Goal: Complete application form: Complete application form

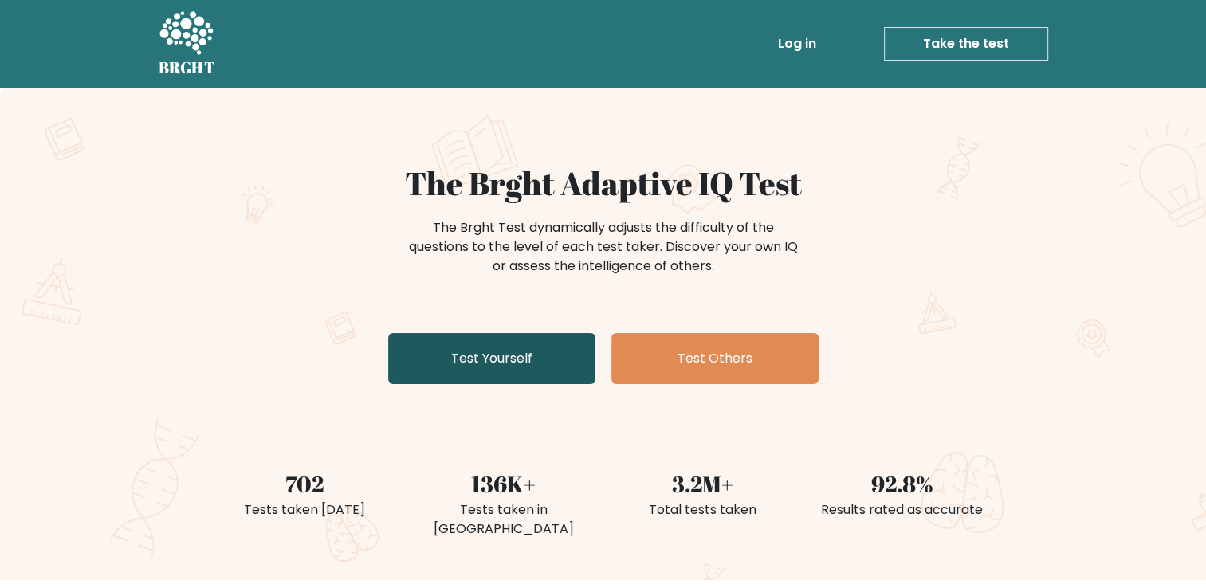
click at [512, 360] on link "Test Yourself" at bounding box center [491, 358] width 207 height 51
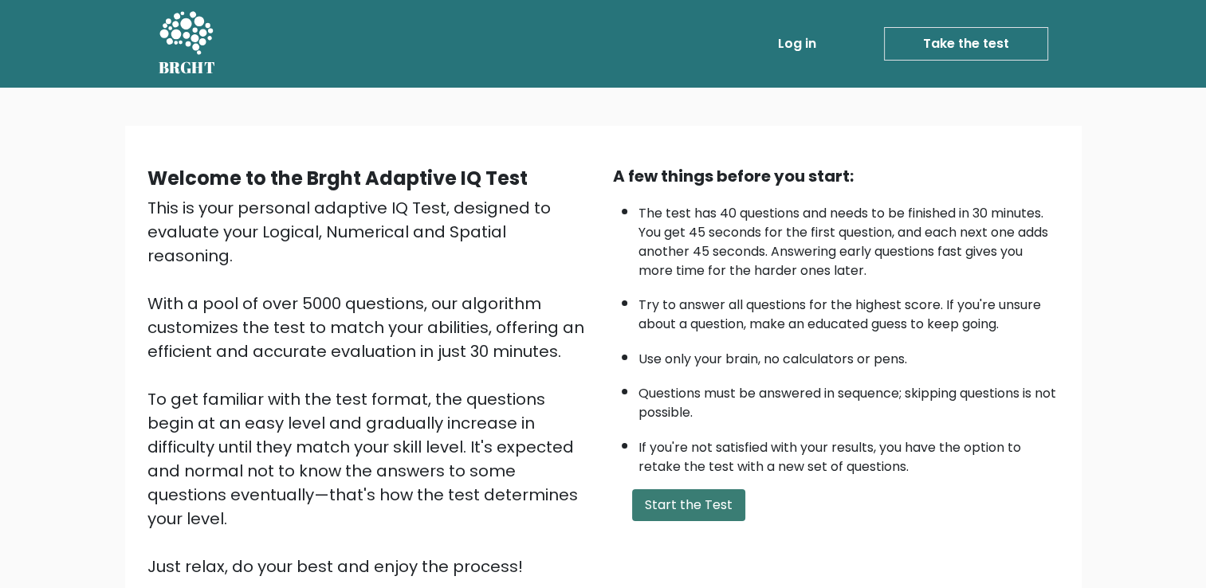
click at [711, 506] on button "Start the Test" at bounding box center [688, 505] width 113 height 32
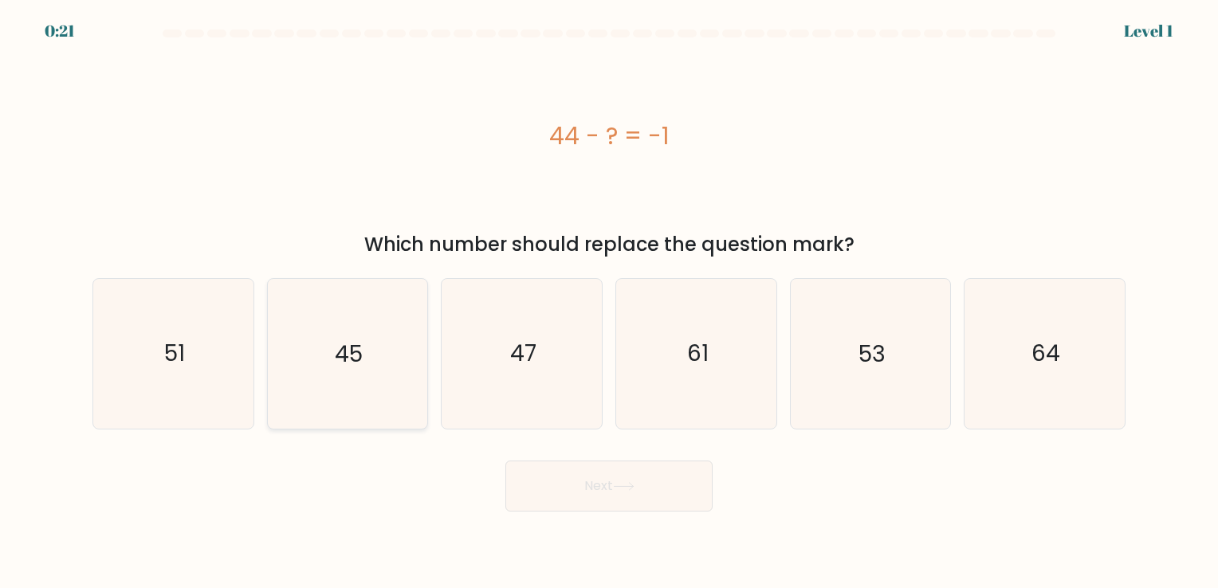
click at [356, 366] on text "45" at bounding box center [349, 354] width 28 height 31
click at [609, 302] on input "b. 45" at bounding box center [609, 298] width 1 height 8
radio input "true"
click at [590, 474] on button "Next" at bounding box center [608, 486] width 207 height 51
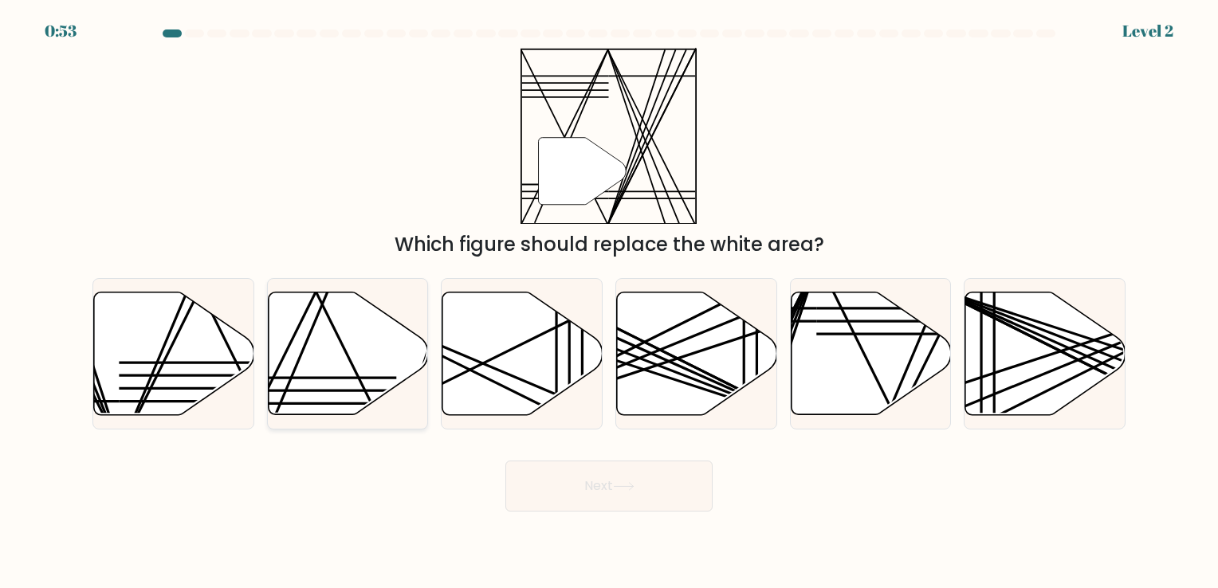
click at [336, 392] on icon at bounding box center [348, 353] width 160 height 123
click at [609, 302] on input "b." at bounding box center [609, 298] width 1 height 8
radio input "true"
click at [593, 485] on button "Next" at bounding box center [608, 486] width 207 height 51
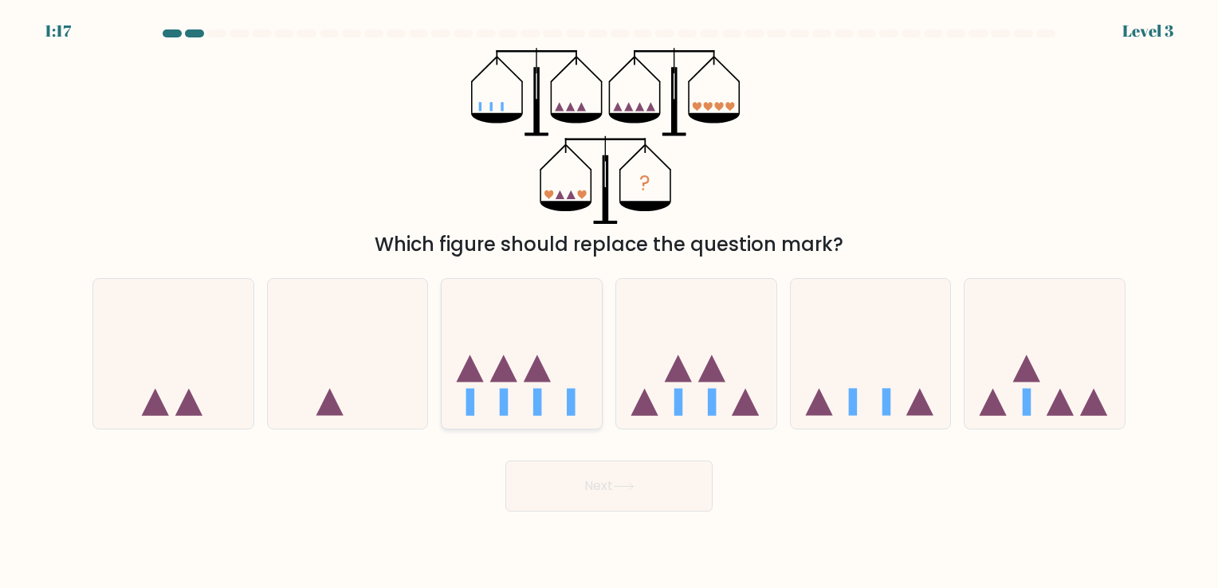
click at [537, 380] on icon at bounding box center [537, 368] width 27 height 27
click at [609, 302] on input "c." at bounding box center [609, 298] width 1 height 8
radio input "true"
click at [633, 477] on button "Next" at bounding box center [608, 486] width 207 height 51
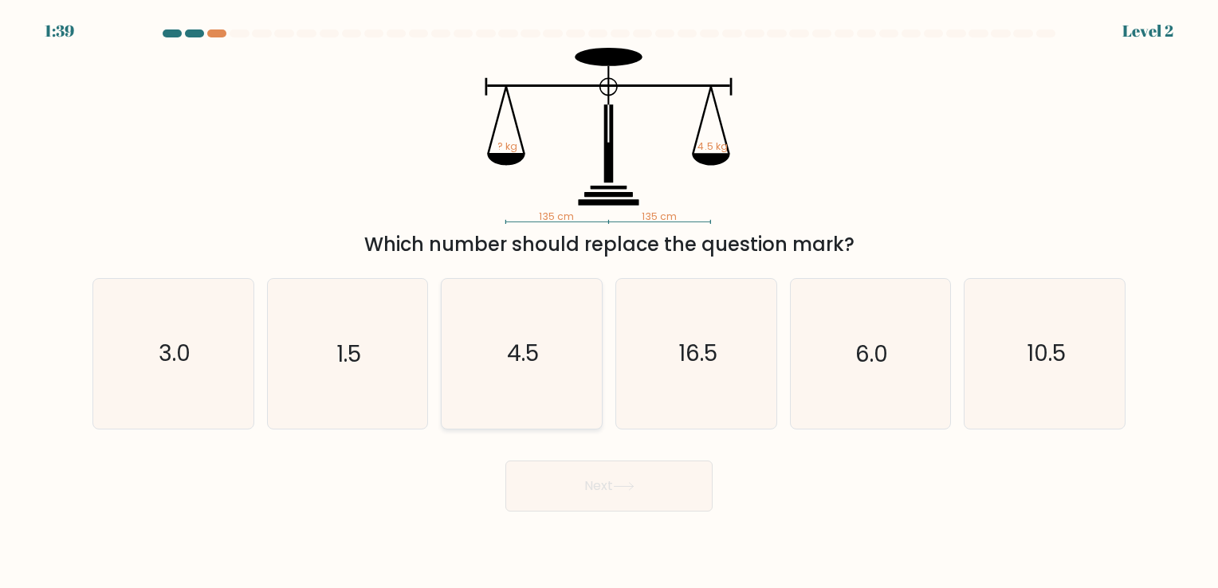
click at [535, 342] on text "4.5" at bounding box center [524, 354] width 32 height 31
click at [609, 302] on input "c. 4.5" at bounding box center [609, 298] width 1 height 8
radio input "true"
click at [610, 486] on button "Next" at bounding box center [608, 486] width 207 height 51
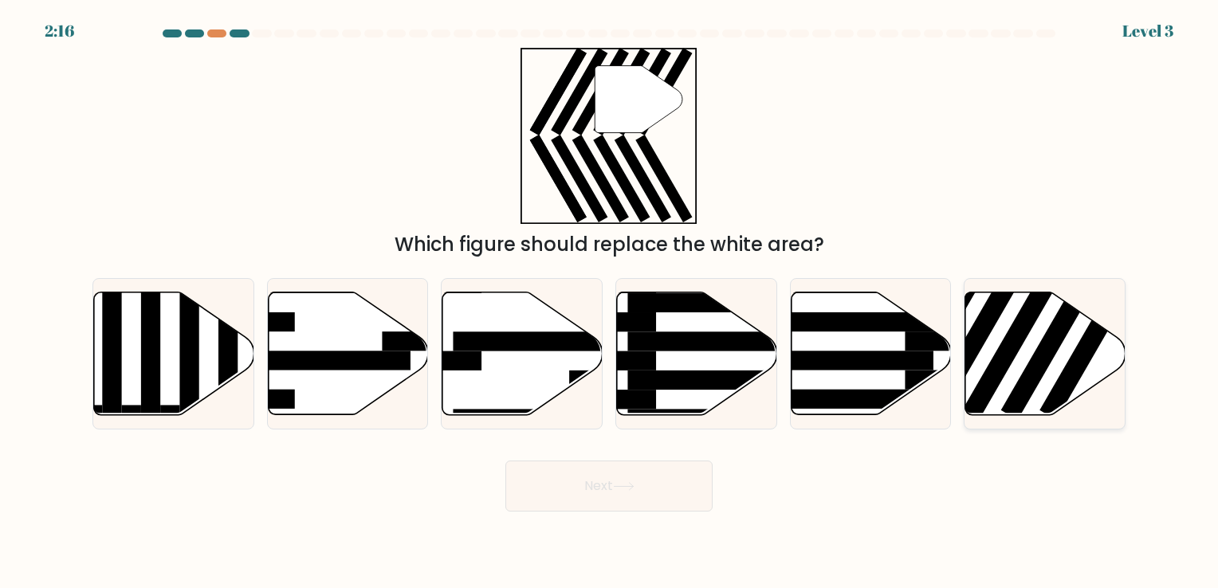
click at [995, 369] on rect at bounding box center [1014, 339] width 104 height 160
click at [610, 302] on input "f." at bounding box center [609, 298] width 1 height 8
radio input "true"
click at [678, 480] on button "Next" at bounding box center [608, 486] width 207 height 51
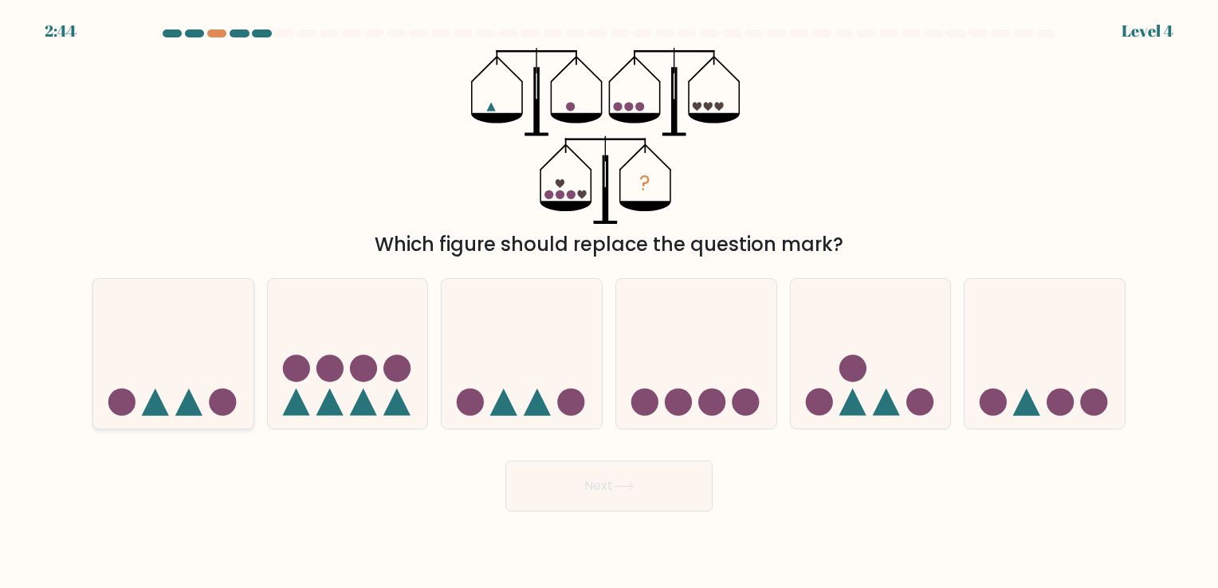
click at [216, 371] on icon at bounding box center [173, 354] width 160 height 132
click at [609, 302] on input "a." at bounding box center [609, 298] width 1 height 8
radio input "true"
click at [571, 496] on button "Next" at bounding box center [608, 486] width 207 height 51
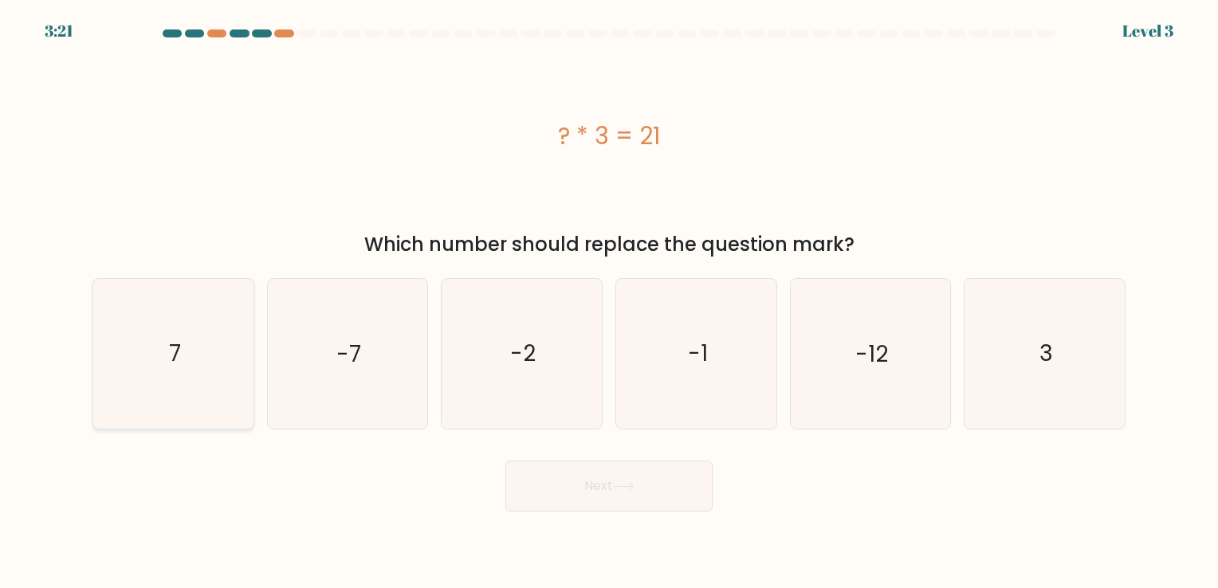
click at [198, 362] on icon "7" at bounding box center [173, 353] width 149 height 149
click at [609, 302] on input "a. 7" at bounding box center [609, 298] width 1 height 8
radio input "true"
click at [580, 478] on button "Next" at bounding box center [608, 486] width 207 height 51
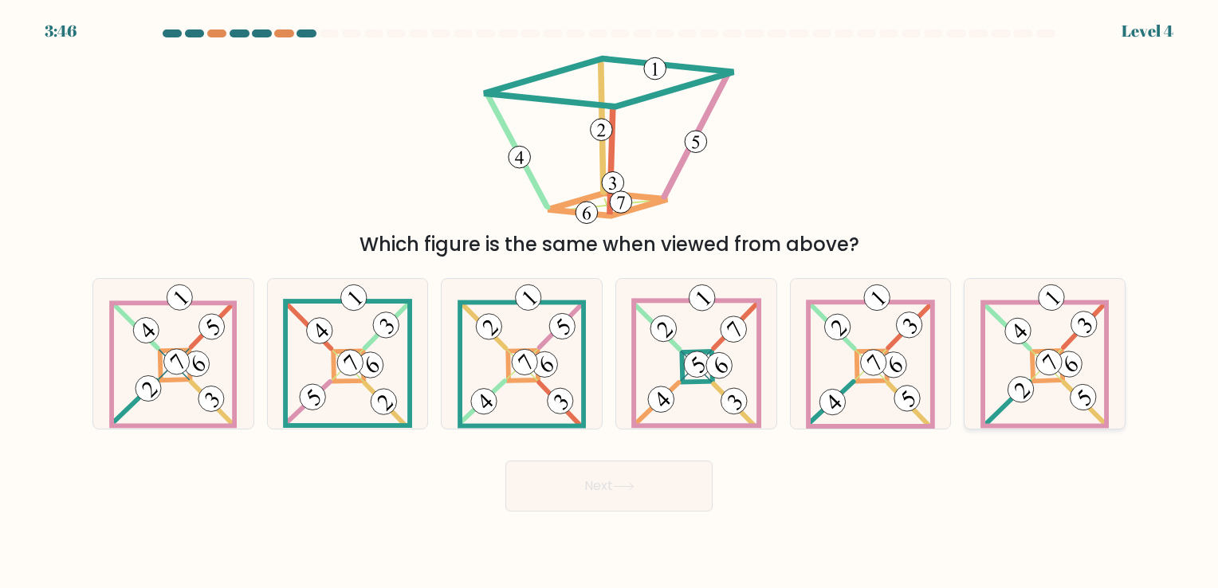
click at [1055, 377] on icon at bounding box center [1045, 353] width 128 height 149
click at [610, 302] on input "f." at bounding box center [609, 298] width 1 height 8
radio input "true"
click at [673, 495] on button "Next" at bounding box center [608, 486] width 207 height 51
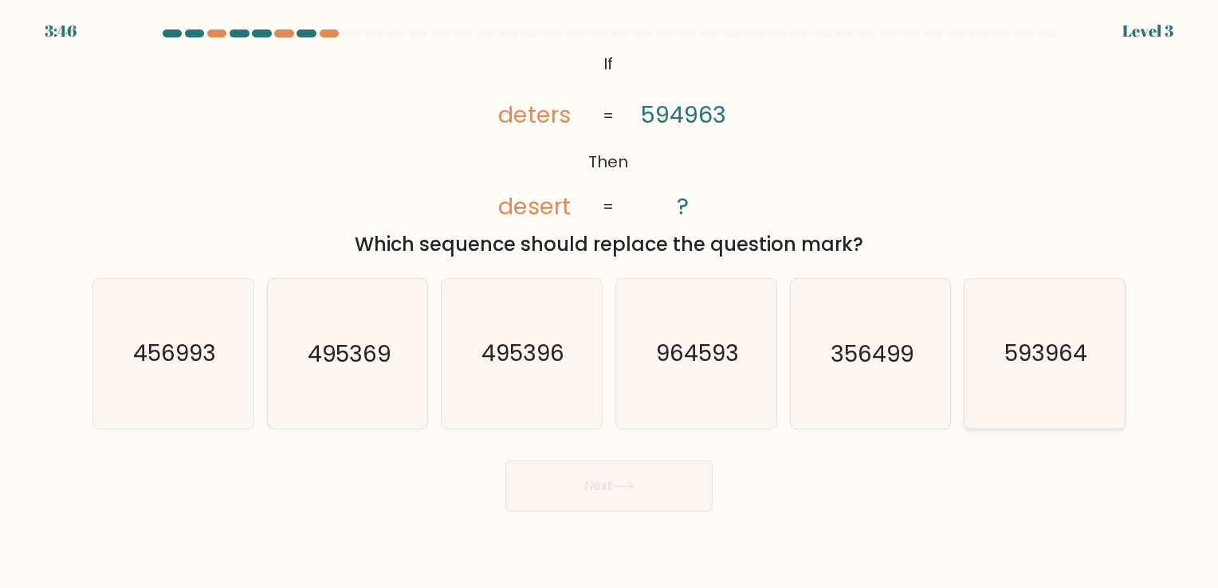
click at [1078, 374] on icon "593964" at bounding box center [1044, 353] width 149 height 149
click at [610, 302] on input "f. 593964" at bounding box center [609, 298] width 1 height 8
radio input "true"
click at [622, 496] on button "Next" at bounding box center [608, 486] width 207 height 51
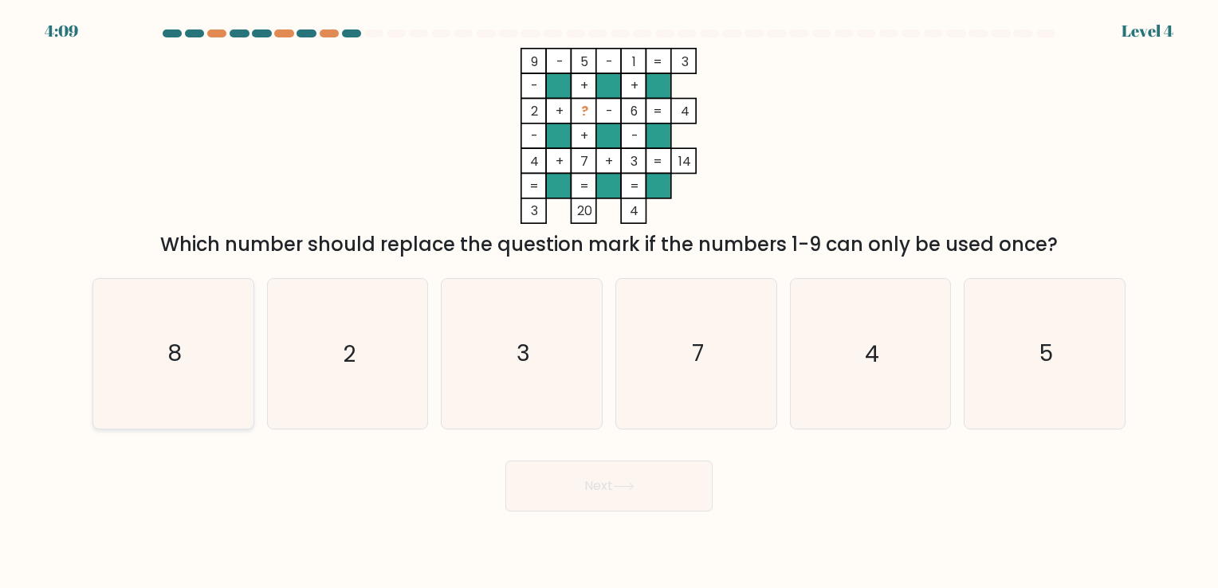
click at [166, 352] on icon "8" at bounding box center [173, 353] width 149 height 149
click at [609, 302] on input "a. 8" at bounding box center [609, 298] width 1 height 8
radio input "true"
click at [651, 499] on button "Next" at bounding box center [608, 486] width 207 height 51
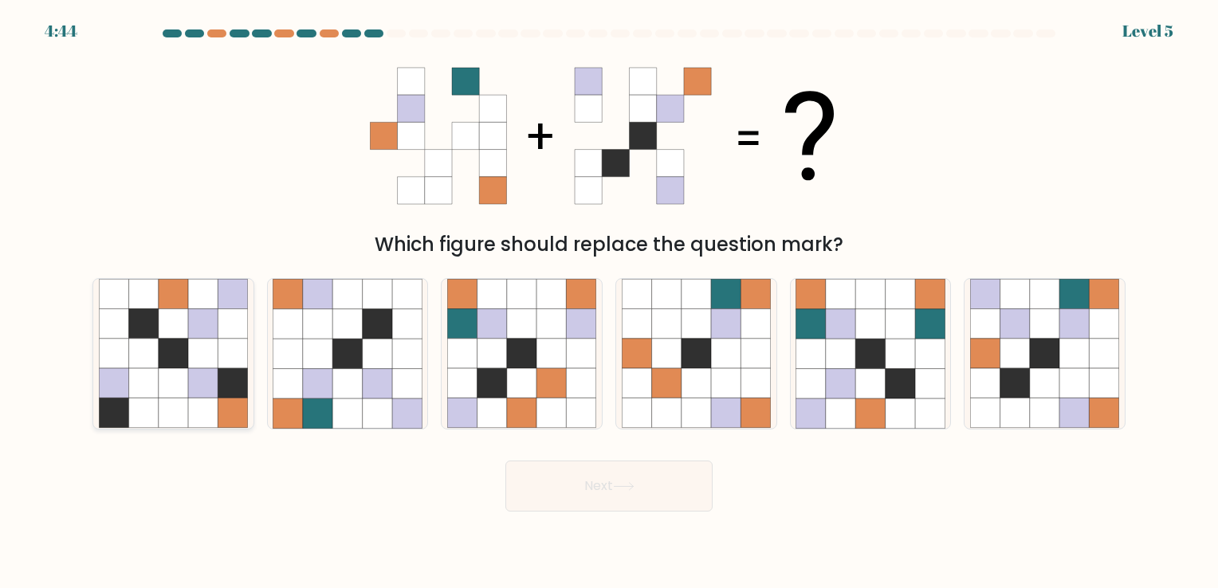
click at [206, 353] on icon at bounding box center [202, 353] width 29 height 29
click at [609, 302] on input "a." at bounding box center [609, 298] width 1 height 8
radio input "true"
click at [565, 482] on button "Next" at bounding box center [608, 486] width 207 height 51
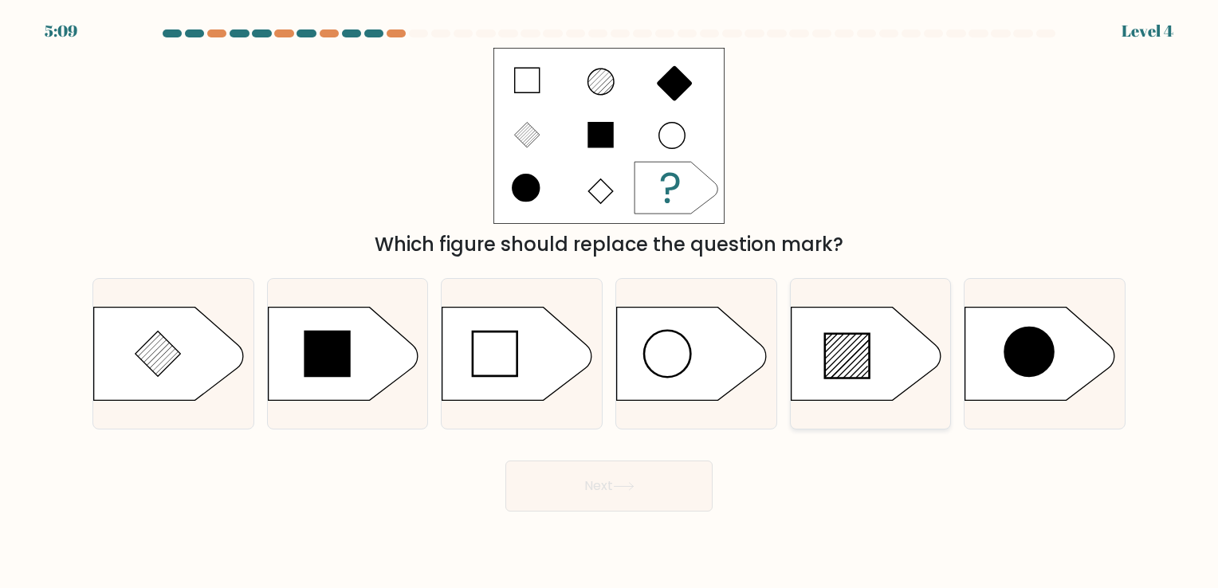
click at [816, 368] on icon at bounding box center [866, 353] width 150 height 93
click at [610, 302] on input "e." at bounding box center [609, 298] width 1 height 8
radio input "true"
click at [648, 480] on button "Next" at bounding box center [608, 486] width 207 height 51
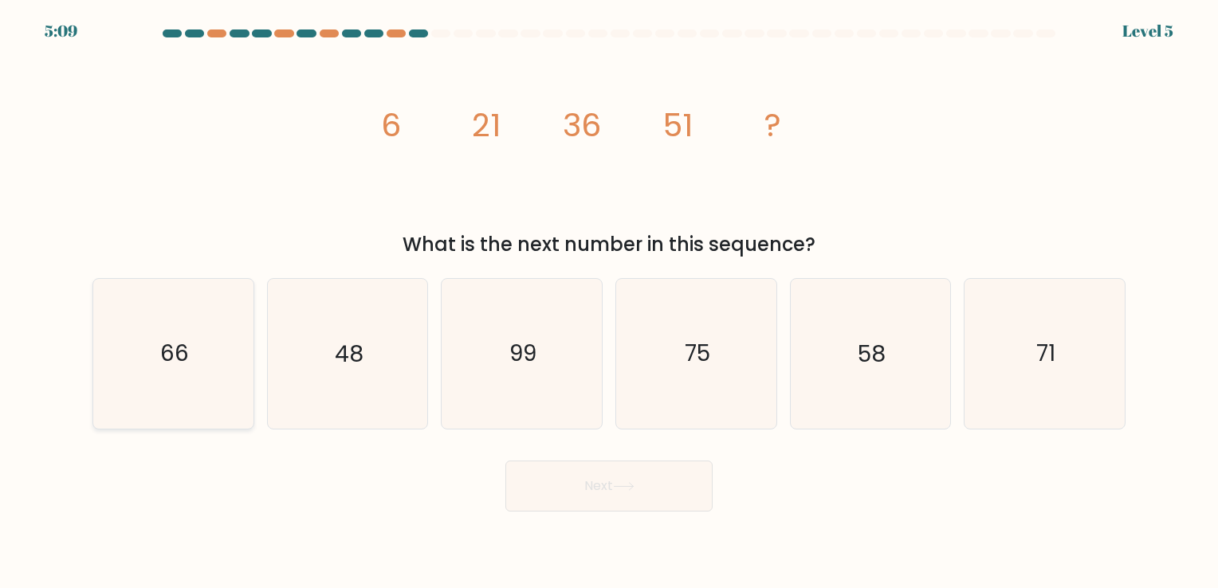
click at [196, 346] on icon "66" at bounding box center [173, 353] width 149 height 149
click at [609, 302] on input "a. 66" at bounding box center [609, 298] width 1 height 8
radio input "true"
click at [657, 482] on button "Next" at bounding box center [608, 486] width 207 height 51
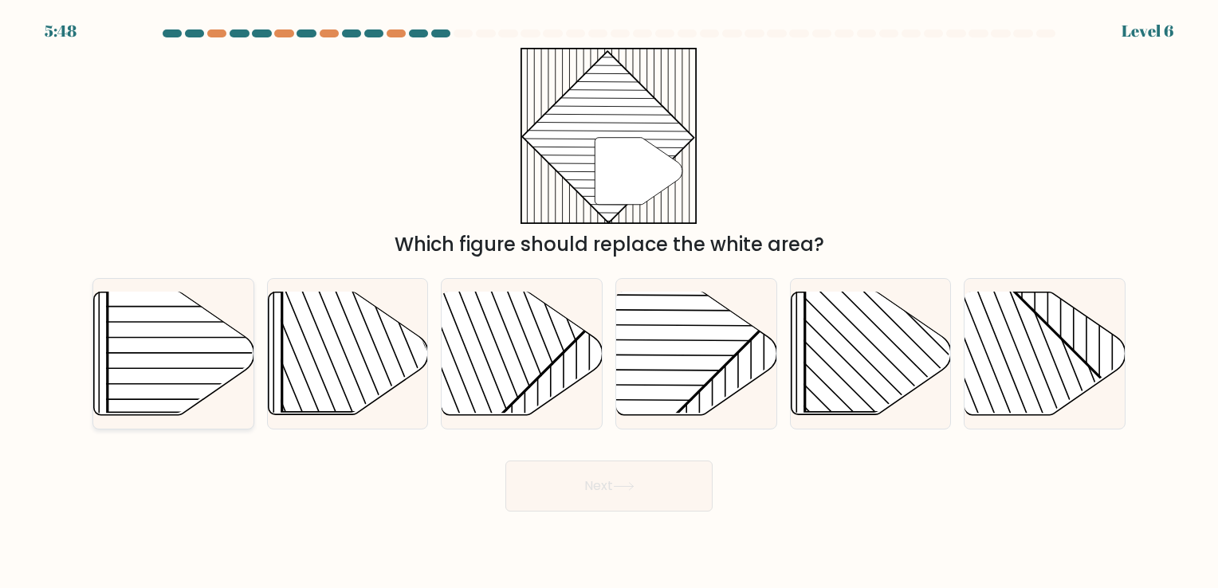
click at [172, 365] on rect at bounding box center [223, 298] width 230 height 230
click at [609, 302] on input "a." at bounding box center [609, 298] width 1 height 8
radio input "true"
click at [594, 483] on button "Next" at bounding box center [608, 486] width 207 height 51
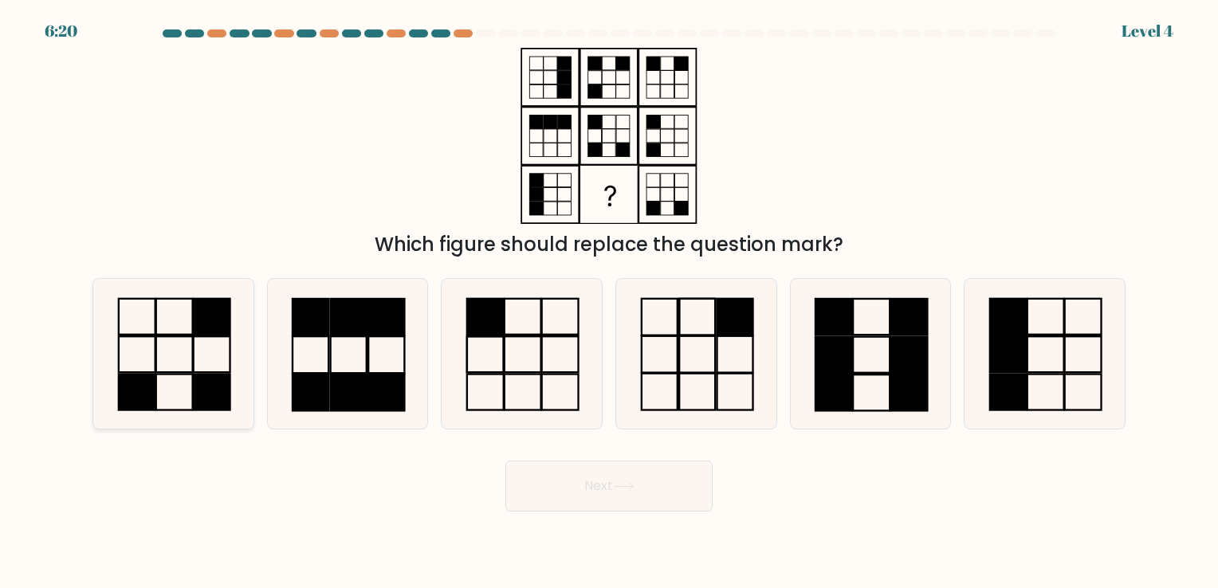
click at [175, 369] on icon at bounding box center [173, 353] width 149 height 149
click at [609, 302] on input "a." at bounding box center [609, 298] width 1 height 8
radio input "true"
click at [574, 485] on button "Next" at bounding box center [608, 486] width 207 height 51
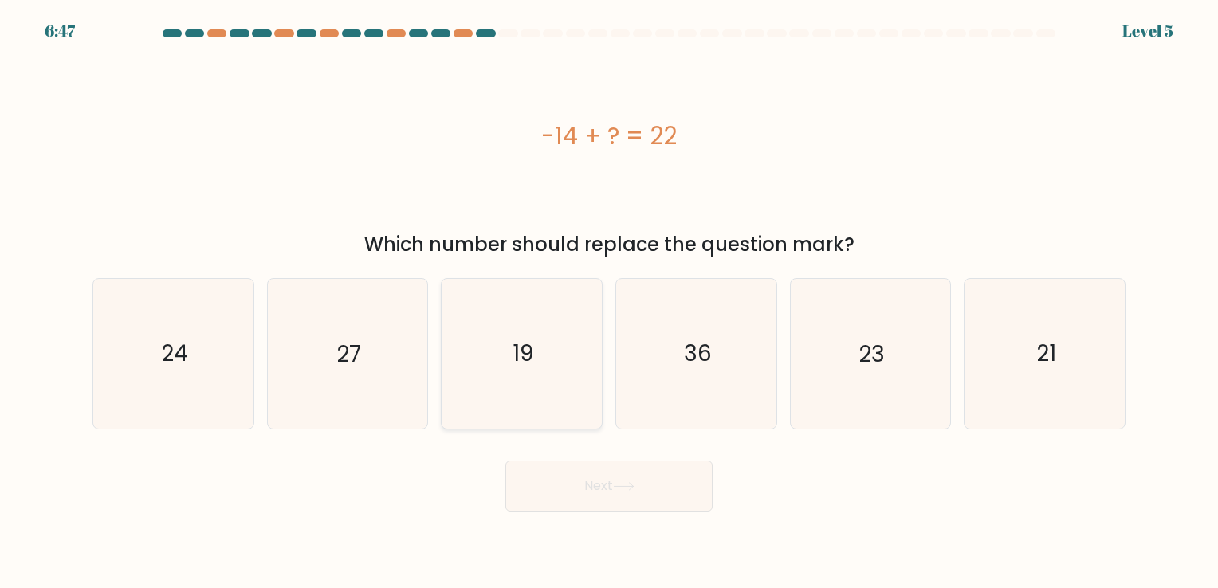
click at [510, 336] on icon "19" at bounding box center [521, 353] width 149 height 149
click at [609, 302] on input "c. 19" at bounding box center [609, 298] width 1 height 8
radio input "true"
click at [655, 490] on button "Next" at bounding box center [608, 486] width 207 height 51
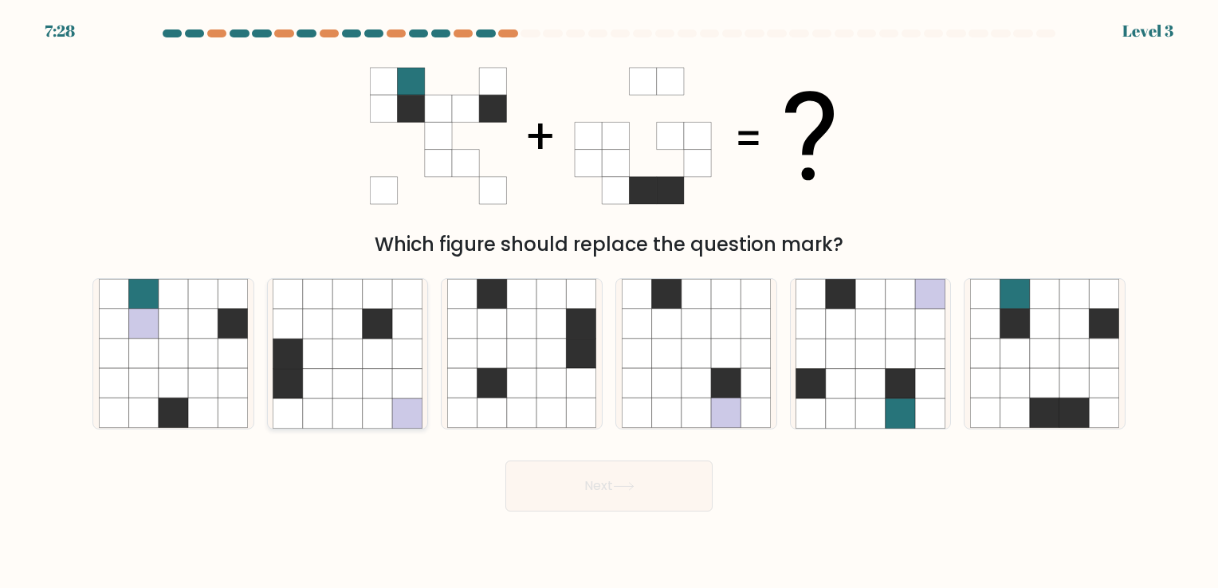
click at [407, 363] on icon at bounding box center [406, 353] width 29 height 29
click at [609, 302] on input "b." at bounding box center [609, 298] width 1 height 8
radio input "true"
click at [601, 485] on button "Next" at bounding box center [608, 486] width 207 height 51
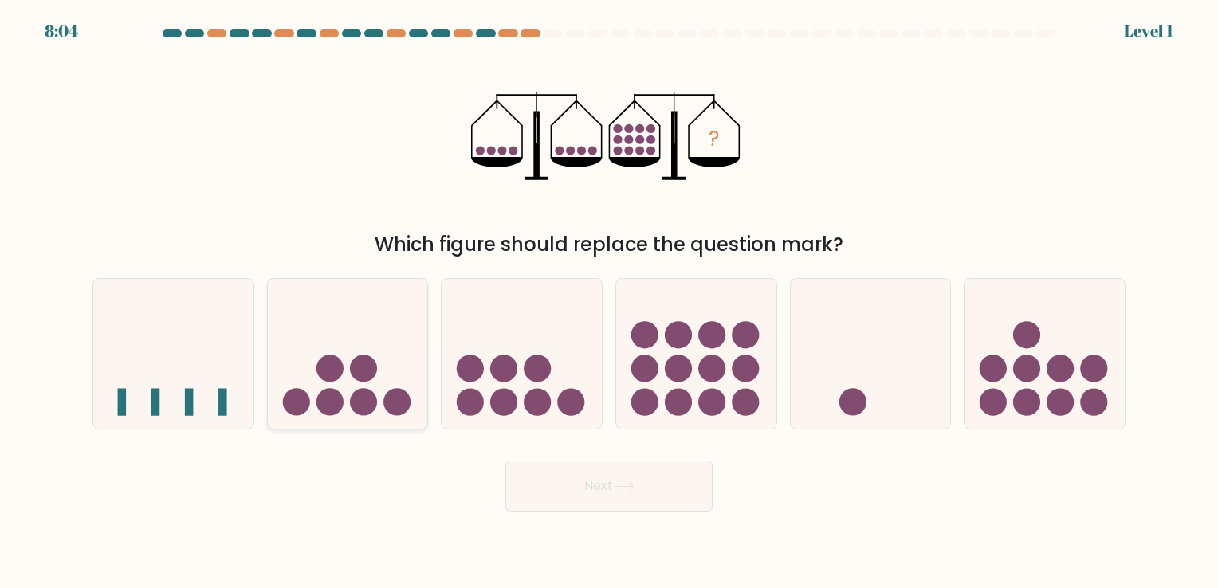
click at [383, 400] on circle at bounding box center [396, 402] width 27 height 27
click at [609, 302] on input "b." at bounding box center [609, 298] width 1 height 8
radio input "true"
click at [592, 483] on button "Next" at bounding box center [608, 486] width 207 height 51
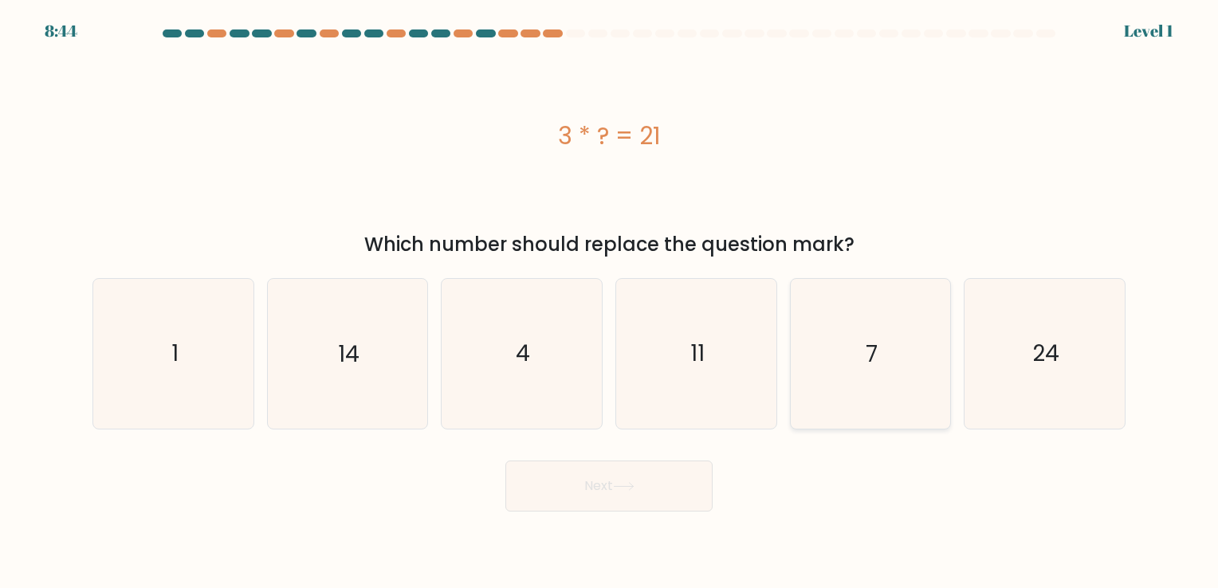
click at [846, 381] on icon "7" at bounding box center [870, 353] width 149 height 149
click at [610, 302] on input "e. 7" at bounding box center [609, 298] width 1 height 8
radio input "true"
click at [629, 493] on button "Next" at bounding box center [608, 486] width 207 height 51
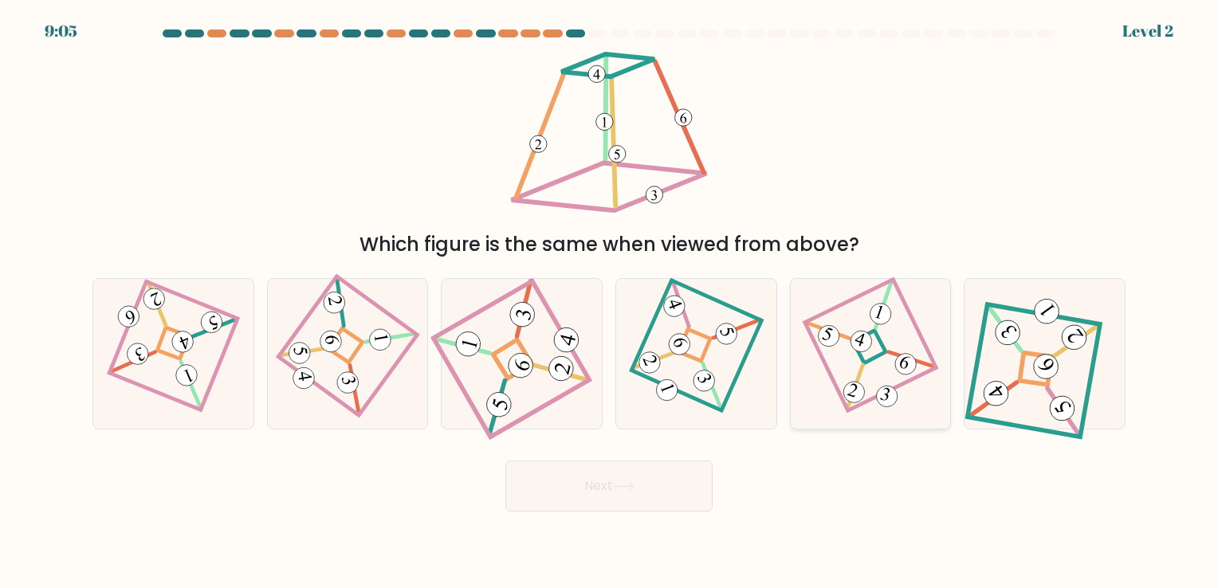
click at [935, 349] on div at bounding box center [871, 353] width 162 height 151
click at [610, 302] on input "e." at bounding box center [609, 298] width 1 height 8
radio input "true"
click at [606, 490] on button "Next" at bounding box center [608, 486] width 207 height 51
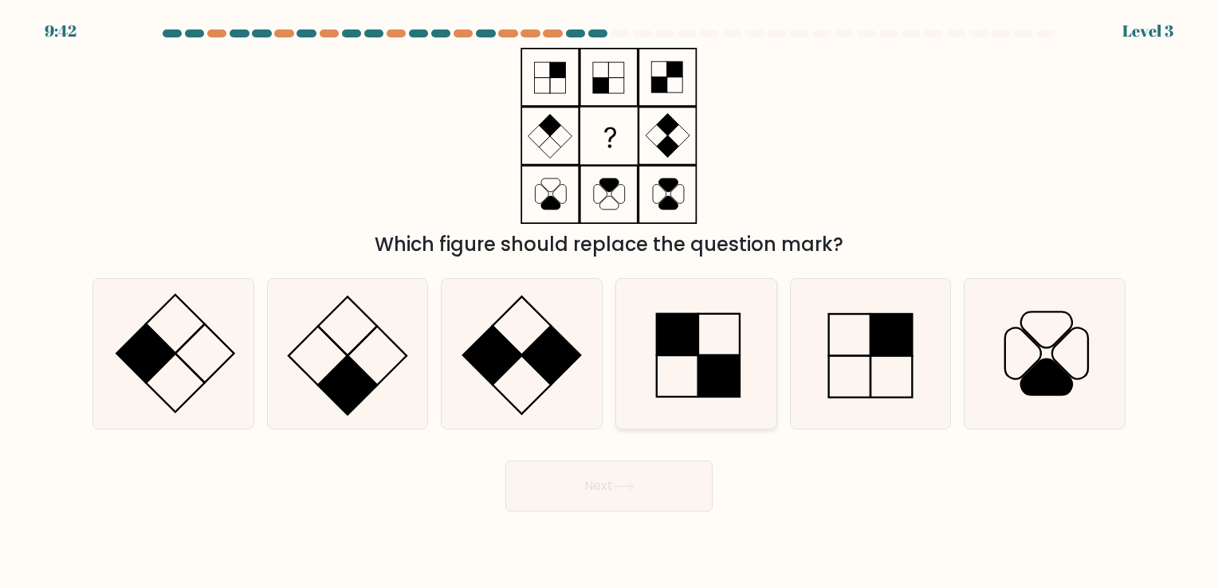
click at [737, 353] on icon at bounding box center [696, 353] width 149 height 149
click at [610, 302] on input "d." at bounding box center [609, 298] width 1 height 8
radio input "true"
click at [587, 492] on button "Next" at bounding box center [608, 486] width 207 height 51
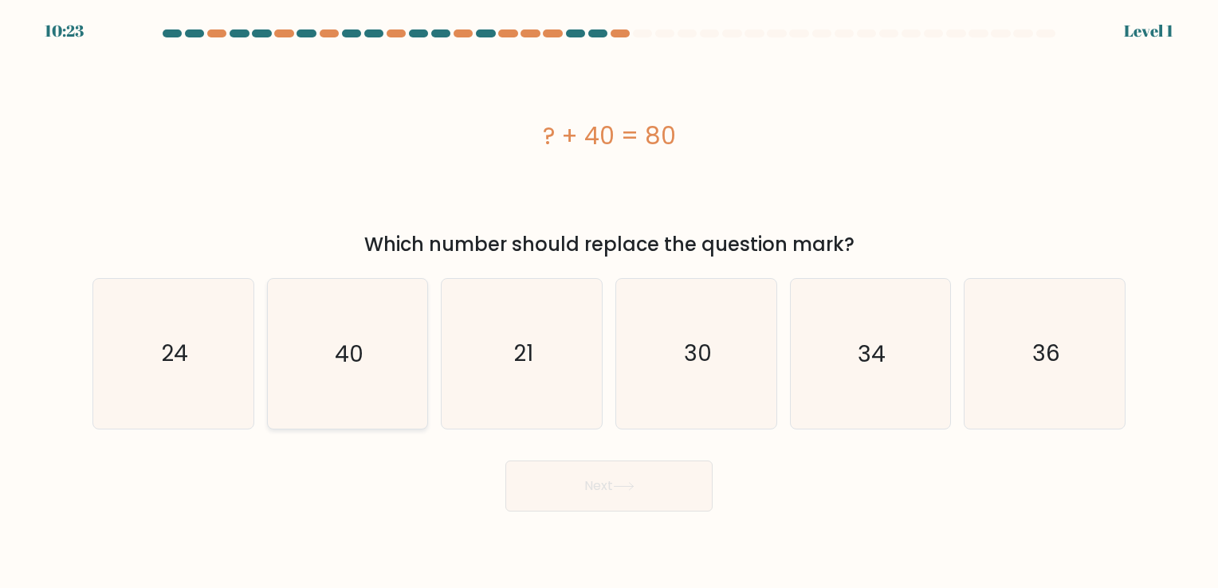
click at [306, 341] on icon "40" at bounding box center [347, 353] width 149 height 149
click at [609, 302] on input "b. 40" at bounding box center [609, 298] width 1 height 8
radio input "true"
click at [603, 464] on button "Next" at bounding box center [608, 486] width 207 height 51
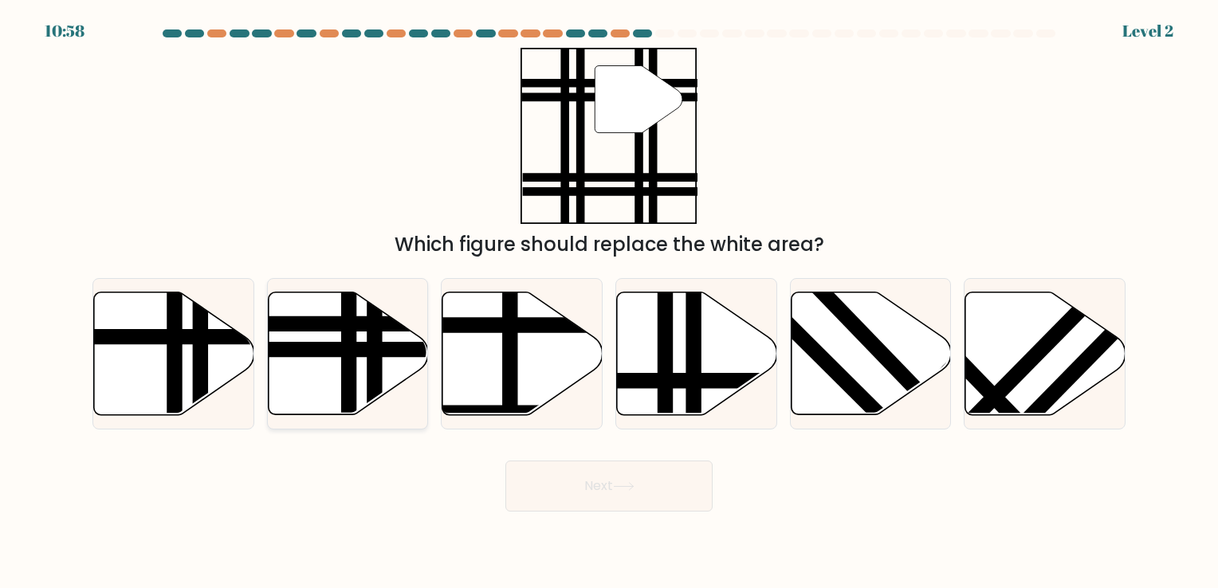
click at [361, 359] on icon at bounding box center [348, 353] width 160 height 123
click at [609, 302] on input "b." at bounding box center [609, 298] width 1 height 8
radio input "true"
click at [633, 477] on button "Next" at bounding box center [608, 486] width 207 height 51
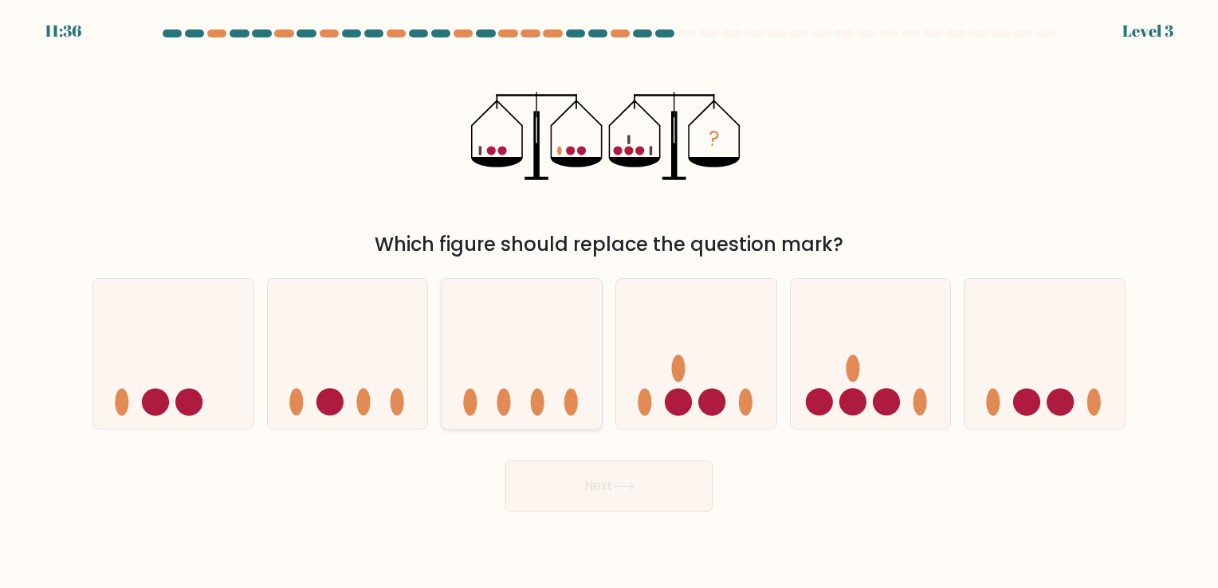
click at [561, 353] on icon at bounding box center [522, 354] width 160 height 132
click at [609, 302] on input "c." at bounding box center [609, 298] width 1 height 8
radio input "true"
click at [680, 482] on button "Next" at bounding box center [608, 486] width 207 height 51
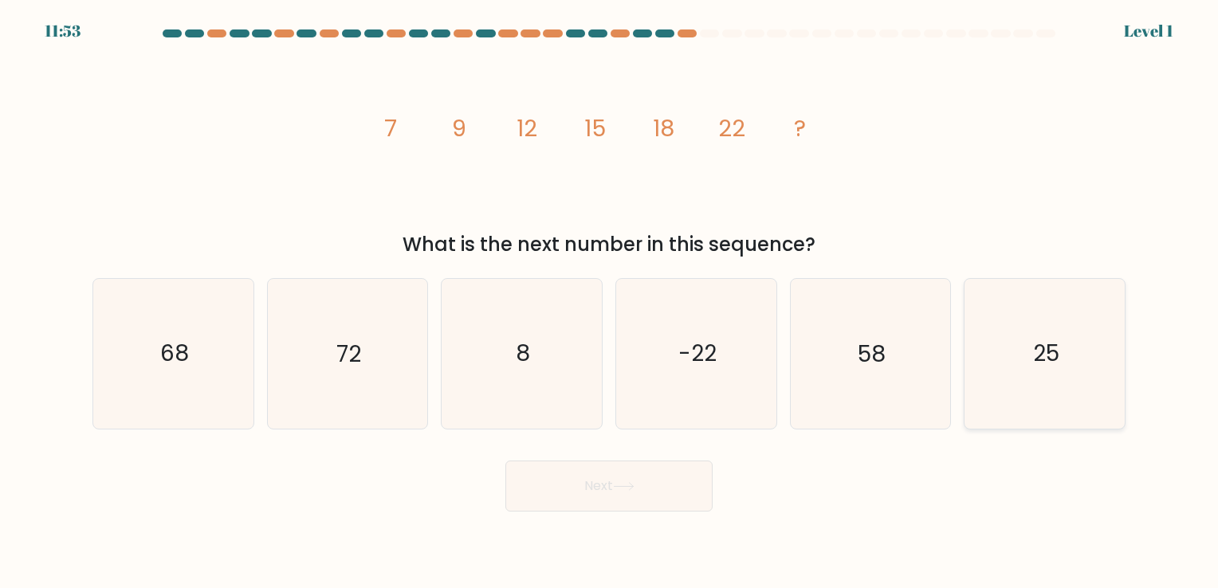
click at [1036, 355] on text "25" at bounding box center [1046, 354] width 26 height 31
click at [610, 302] on input "f. 25" at bounding box center [609, 298] width 1 height 8
radio input "true"
click at [628, 489] on icon at bounding box center [624, 486] width 22 height 9
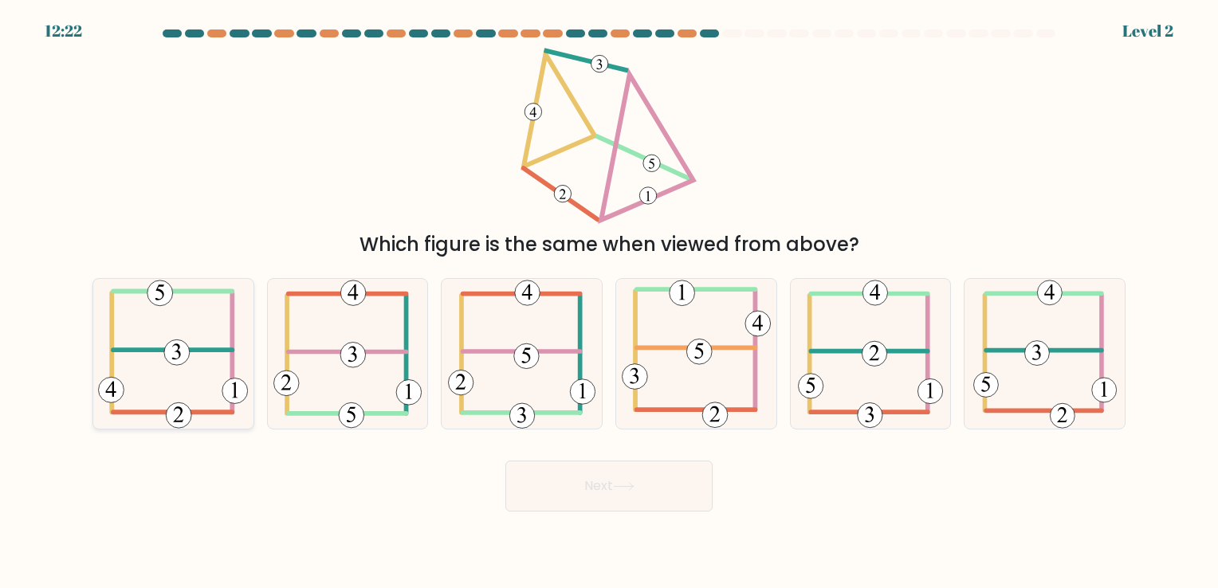
click at [195, 344] on icon at bounding box center [173, 353] width 150 height 149
click at [609, 302] on input "a." at bounding box center [609, 298] width 1 height 8
radio input "true"
click at [564, 499] on button "Next" at bounding box center [608, 486] width 207 height 51
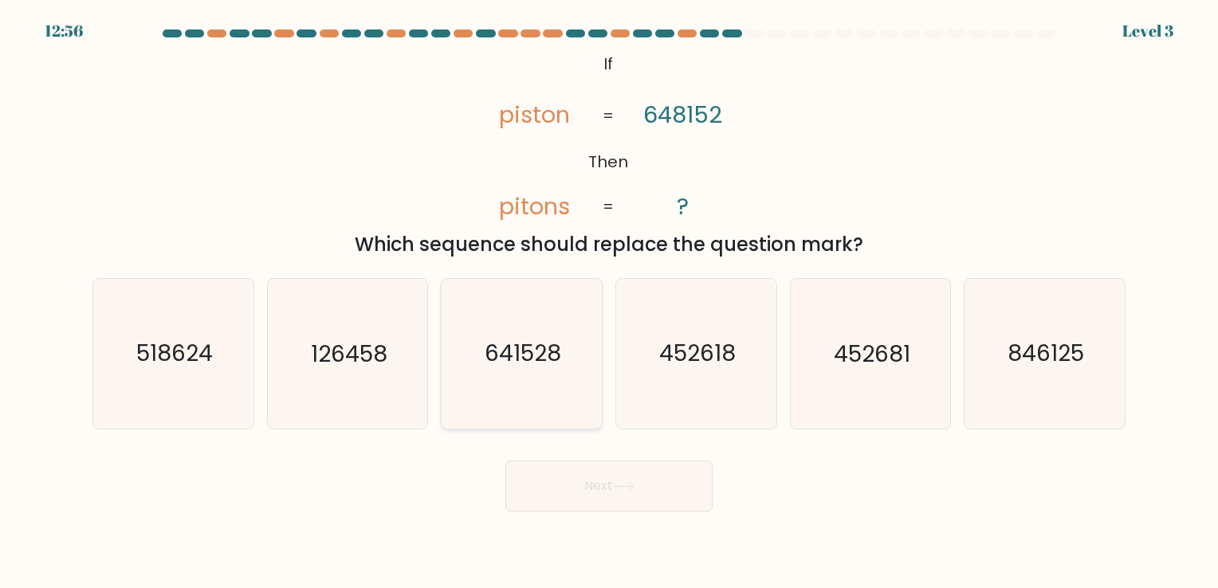
click at [505, 353] on text "641528" at bounding box center [523, 354] width 77 height 31
click at [609, 302] on input "c. 641528" at bounding box center [609, 298] width 1 height 8
radio input "true"
click at [584, 486] on button "Next" at bounding box center [608, 486] width 207 height 51
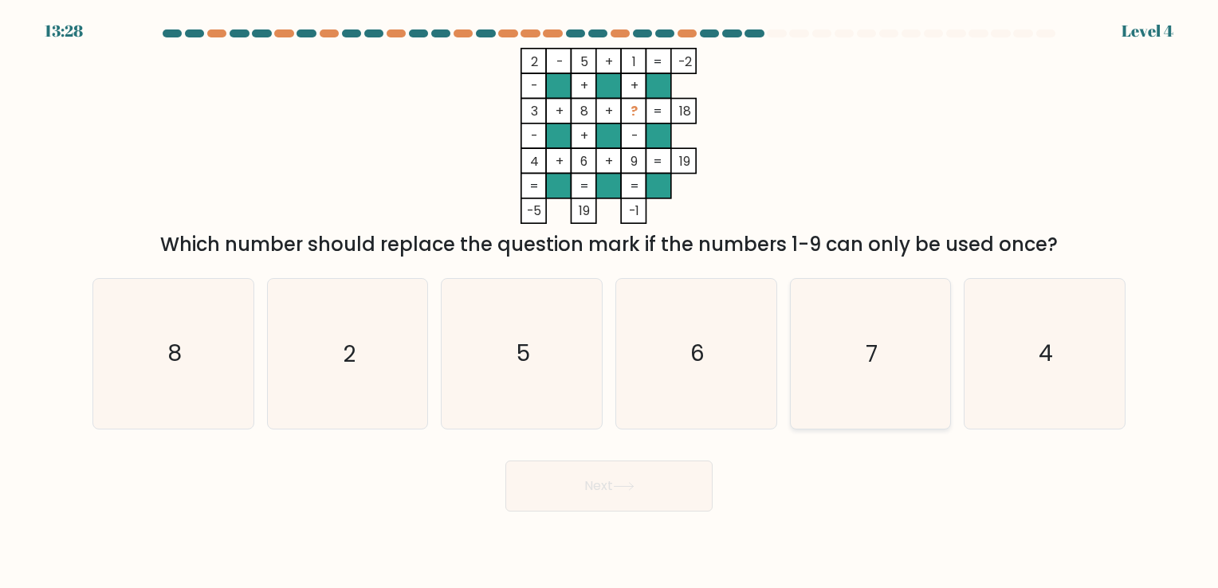
click at [894, 327] on icon "7" at bounding box center [870, 353] width 149 height 149
click at [610, 302] on input "e. 7" at bounding box center [609, 298] width 1 height 8
radio input "true"
click at [635, 469] on button "Next" at bounding box center [608, 486] width 207 height 51
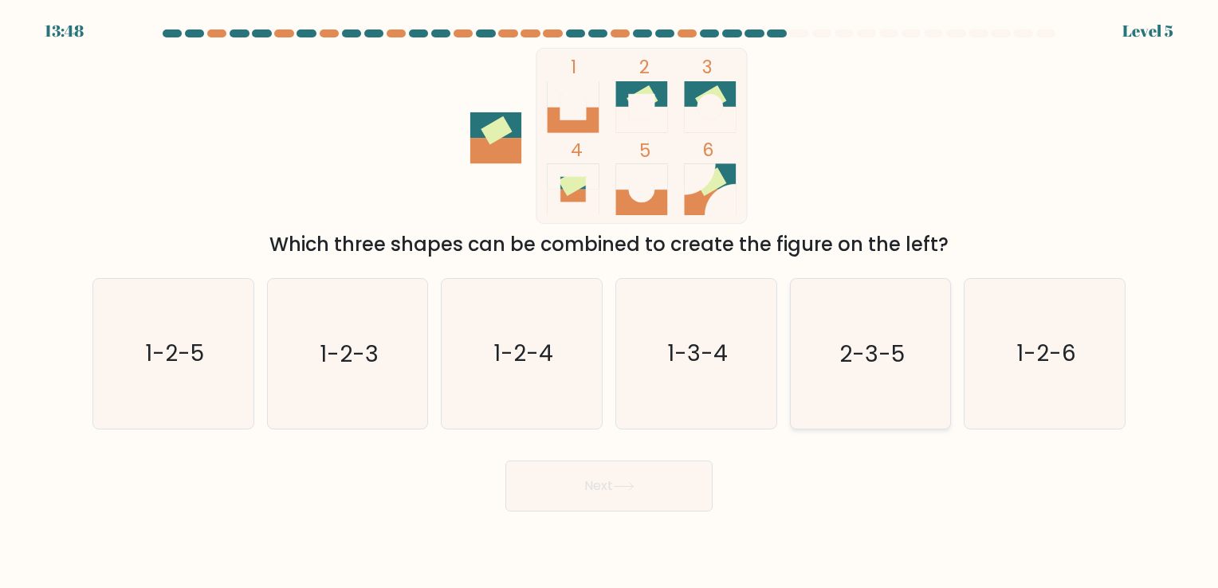
click at [832, 377] on icon "2-3-5" at bounding box center [870, 353] width 149 height 149
click at [610, 302] on input "e. 2-3-5" at bounding box center [609, 298] width 1 height 8
radio input "true"
click at [632, 477] on button "Next" at bounding box center [608, 486] width 207 height 51
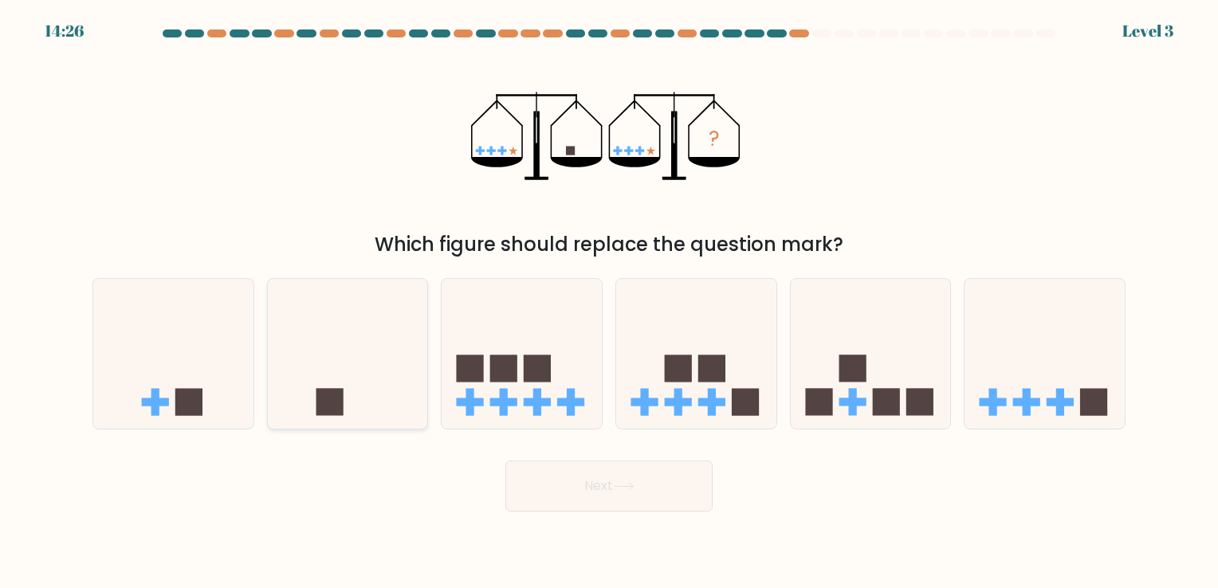
click at [402, 385] on icon at bounding box center [348, 354] width 160 height 132
click at [609, 302] on input "b." at bounding box center [609, 298] width 1 height 8
radio input "true"
click at [627, 484] on icon at bounding box center [624, 486] width 22 height 9
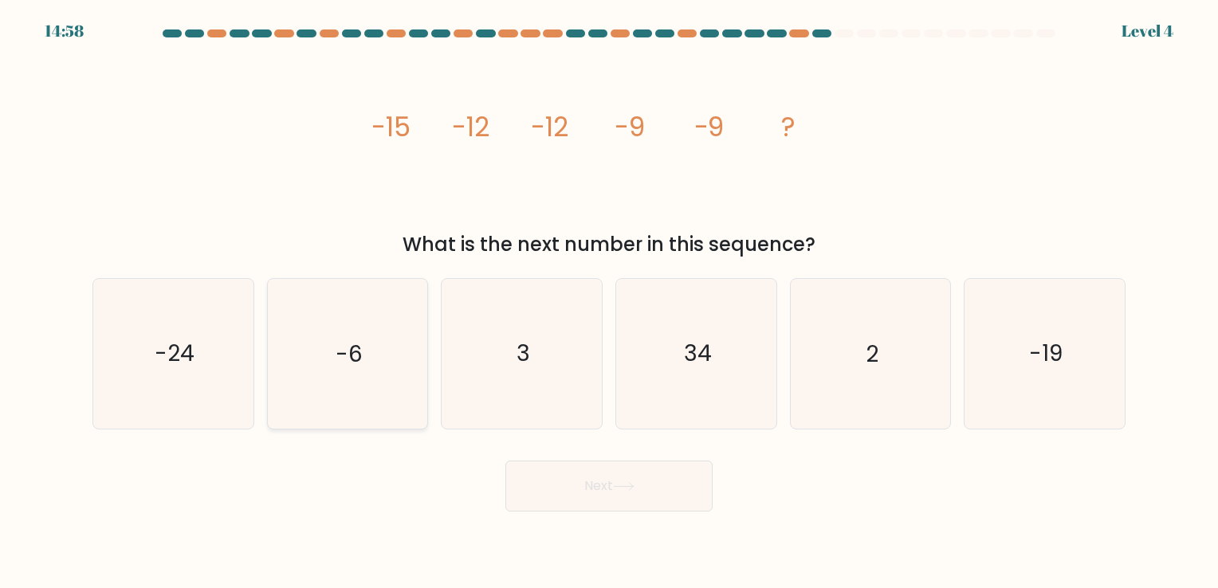
click at [347, 340] on text "-6" at bounding box center [349, 354] width 27 height 31
click at [609, 302] on input "b. -6" at bounding box center [609, 298] width 1 height 8
radio input "true"
click at [641, 480] on button "Next" at bounding box center [608, 486] width 207 height 51
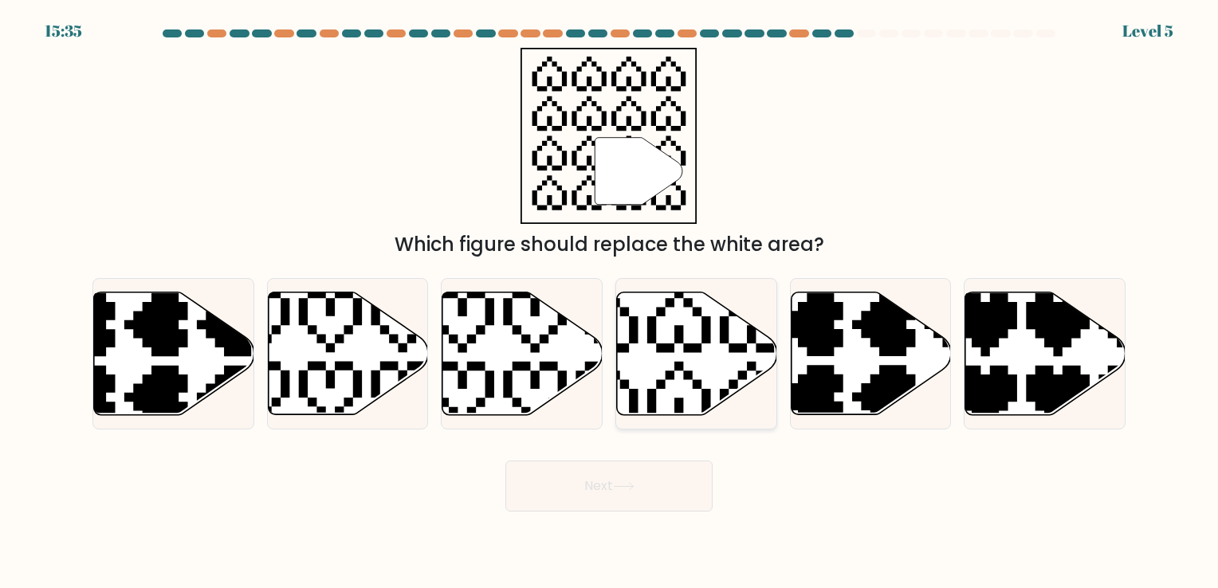
click at [682, 391] on icon at bounding box center [697, 353] width 160 height 123
click at [610, 302] on input "d." at bounding box center [609, 298] width 1 height 8
radio input "true"
click at [626, 486] on icon at bounding box center [623, 486] width 19 height 7
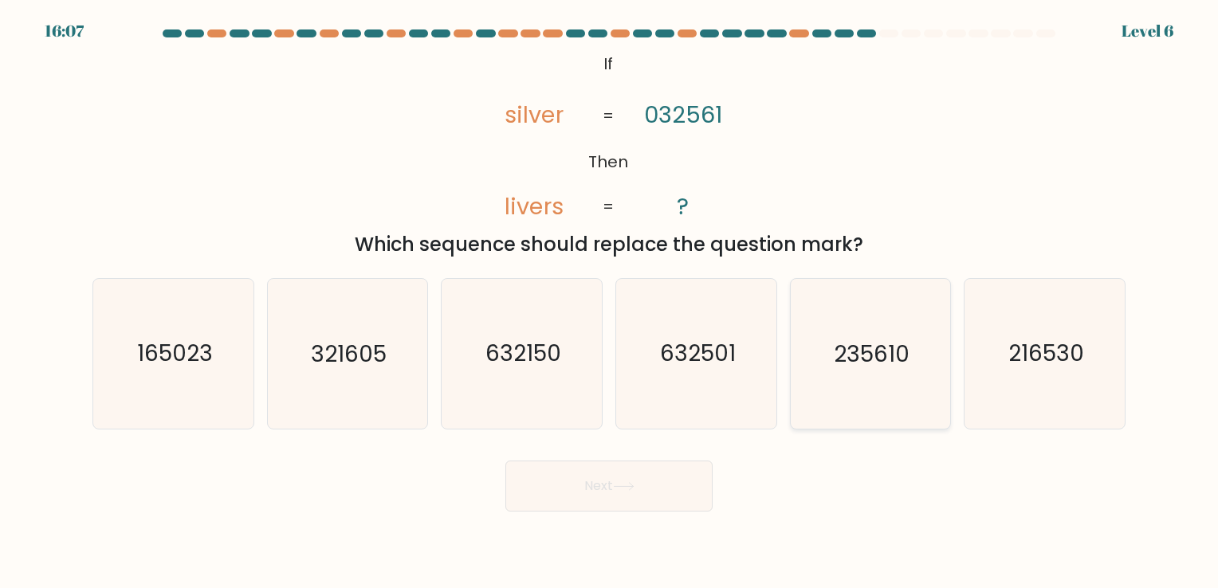
click at [812, 400] on icon "235610" at bounding box center [870, 353] width 149 height 149
click at [610, 302] on input "e. 235610" at bounding box center [609, 298] width 1 height 8
radio input "true"
click at [561, 478] on button "Next" at bounding box center [608, 486] width 207 height 51
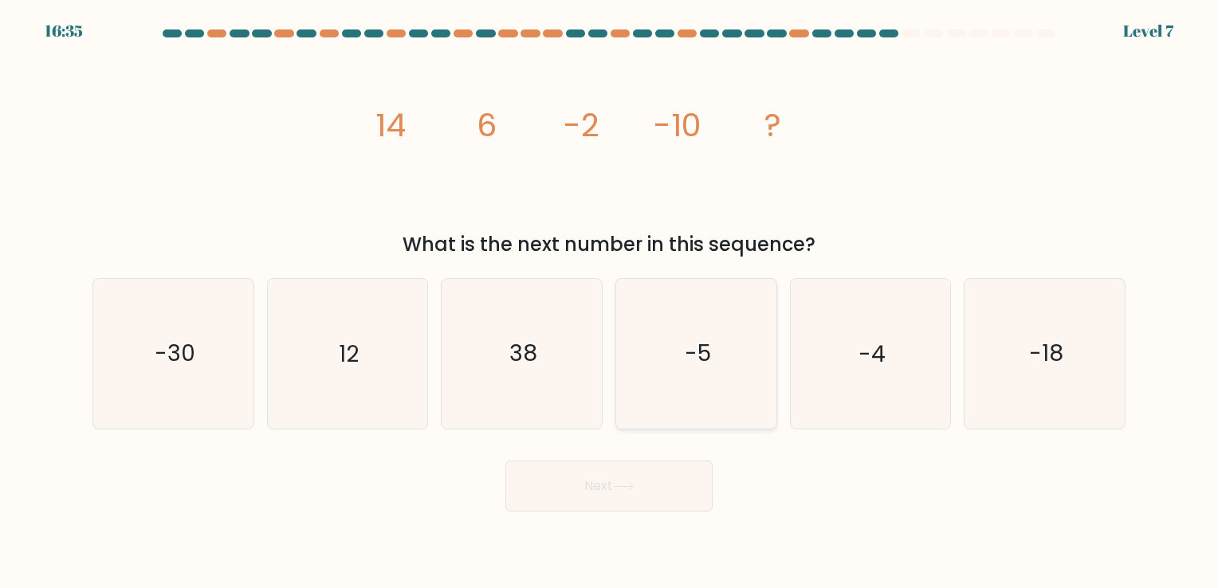
click at [665, 375] on icon "-5" at bounding box center [696, 353] width 149 height 149
click at [610, 302] on input "d. -5" at bounding box center [609, 298] width 1 height 8
radio input "true"
click at [594, 480] on button "Next" at bounding box center [608, 486] width 207 height 51
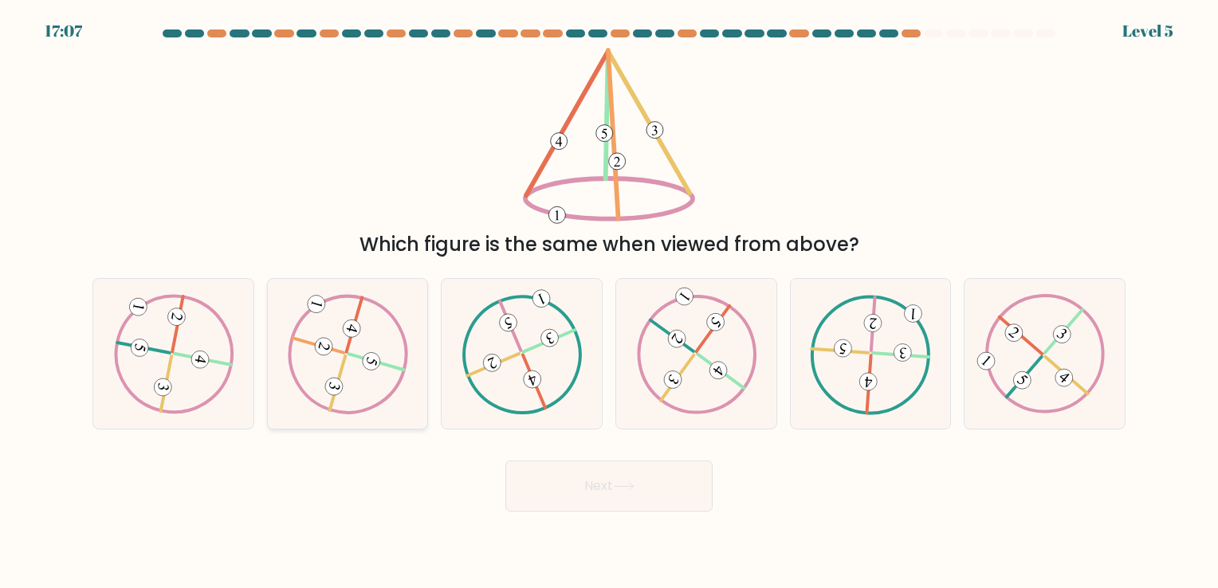
click at [389, 368] on icon at bounding box center [347, 354] width 120 height 120
click at [609, 302] on input "b." at bounding box center [609, 298] width 1 height 8
radio input "true"
click at [607, 491] on button "Next" at bounding box center [608, 486] width 207 height 51
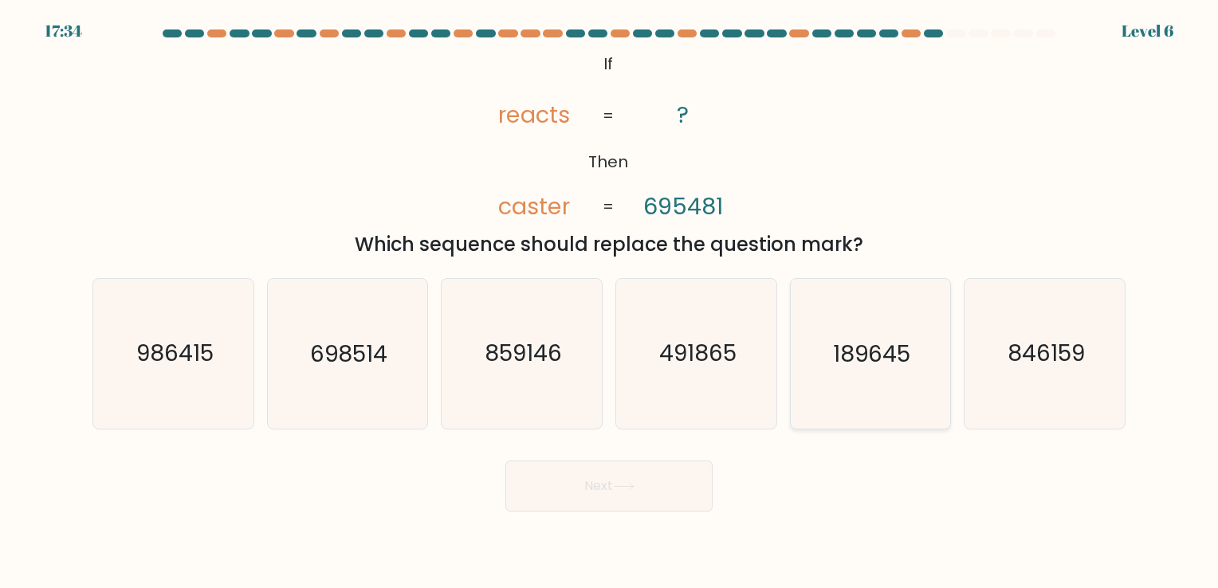
click at [868, 344] on text "189645" at bounding box center [871, 354] width 77 height 31
click at [610, 302] on input "e. 189645" at bounding box center [609, 298] width 1 height 8
radio input "true"
click at [619, 490] on icon at bounding box center [624, 486] width 22 height 9
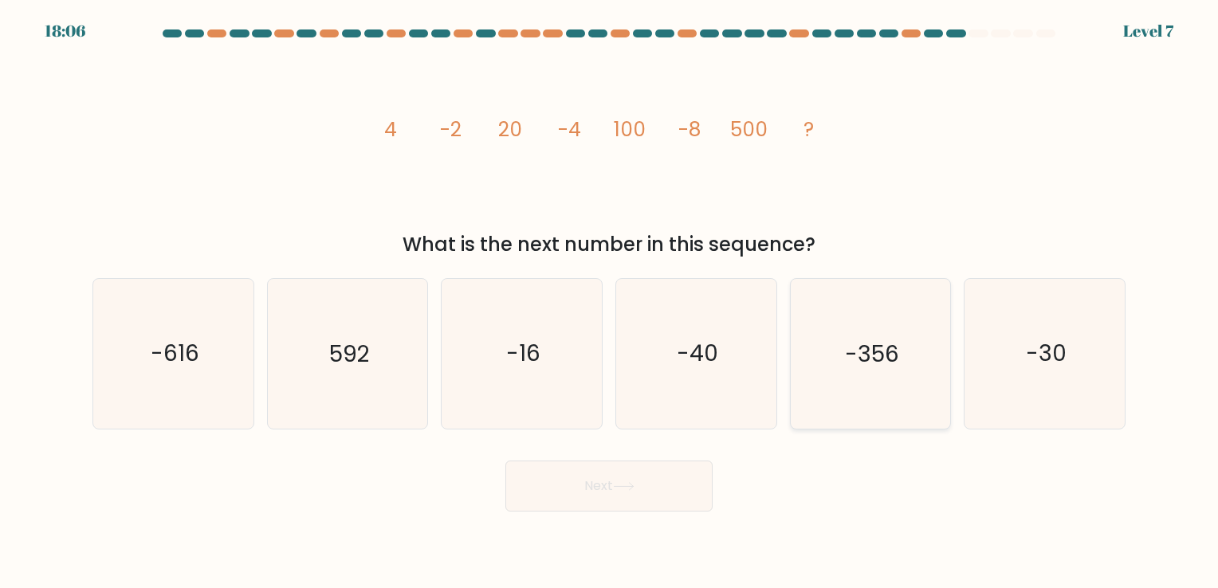
click at [841, 379] on icon "-356" at bounding box center [870, 353] width 149 height 149
click at [610, 302] on input "e. -356" at bounding box center [609, 298] width 1 height 8
radio input "true"
click at [692, 482] on button "Next" at bounding box center [608, 486] width 207 height 51
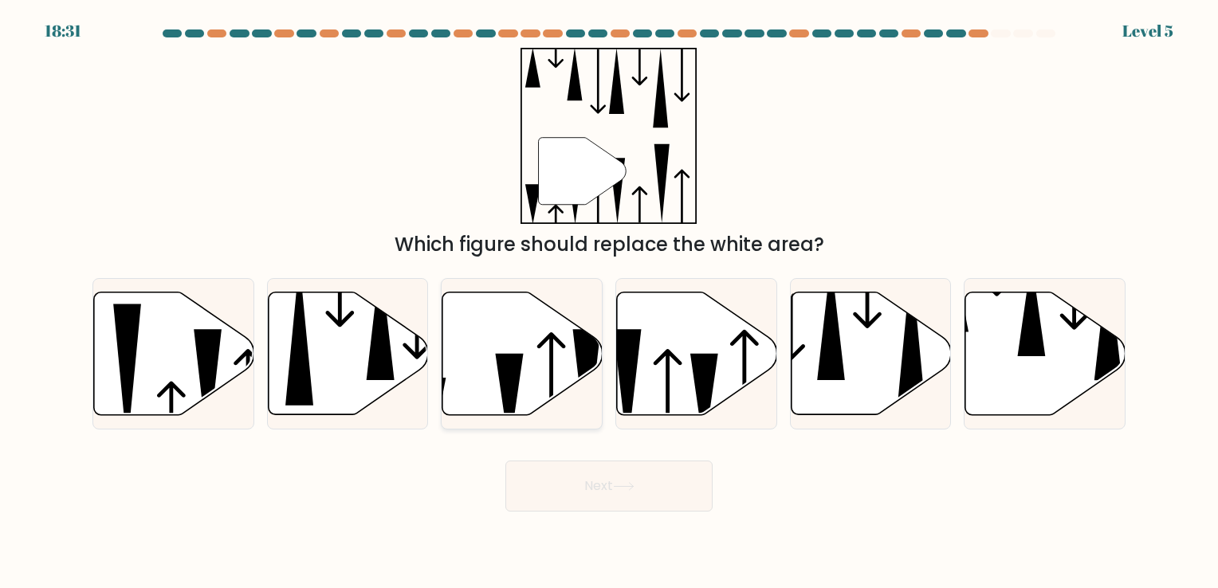
click at [547, 361] on icon at bounding box center [522, 353] width 160 height 123
click at [609, 302] on input "c." at bounding box center [609, 298] width 1 height 8
radio input "true"
click at [615, 483] on button "Next" at bounding box center [608, 486] width 207 height 51
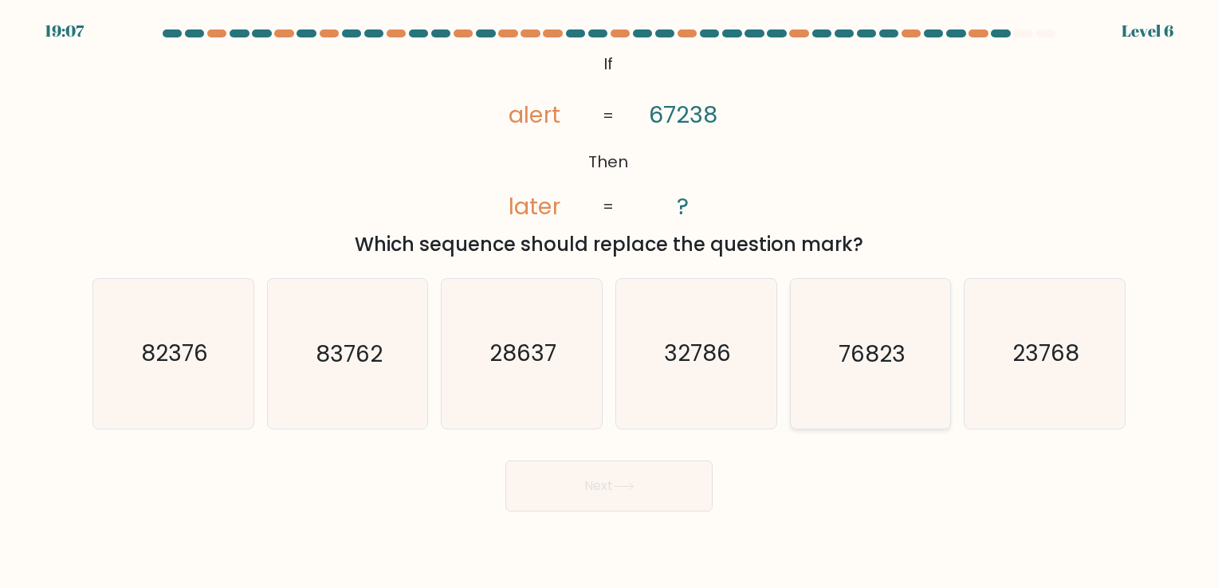
click at [890, 375] on icon "76823" at bounding box center [870, 353] width 149 height 149
click at [610, 302] on input "e. 76823" at bounding box center [609, 298] width 1 height 8
radio input "true"
click at [611, 482] on button "Next" at bounding box center [608, 486] width 207 height 51
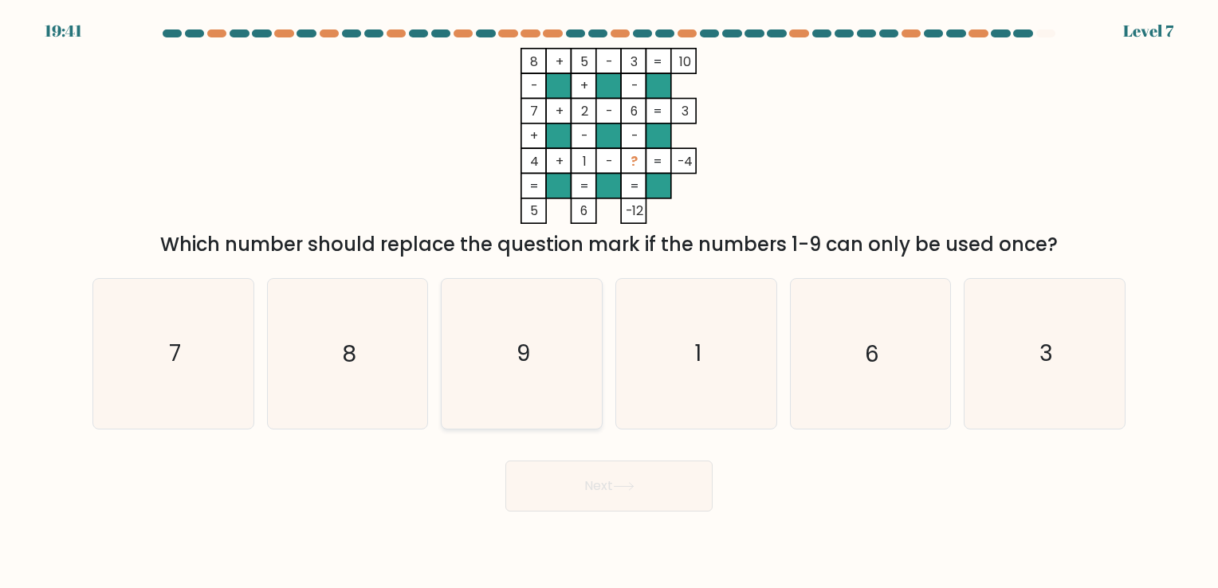
click at [528, 368] on text "9" at bounding box center [524, 354] width 14 height 31
click at [609, 302] on input "c. 9" at bounding box center [609, 298] width 1 height 8
radio input "true"
click at [603, 483] on button "Next" at bounding box center [608, 486] width 207 height 51
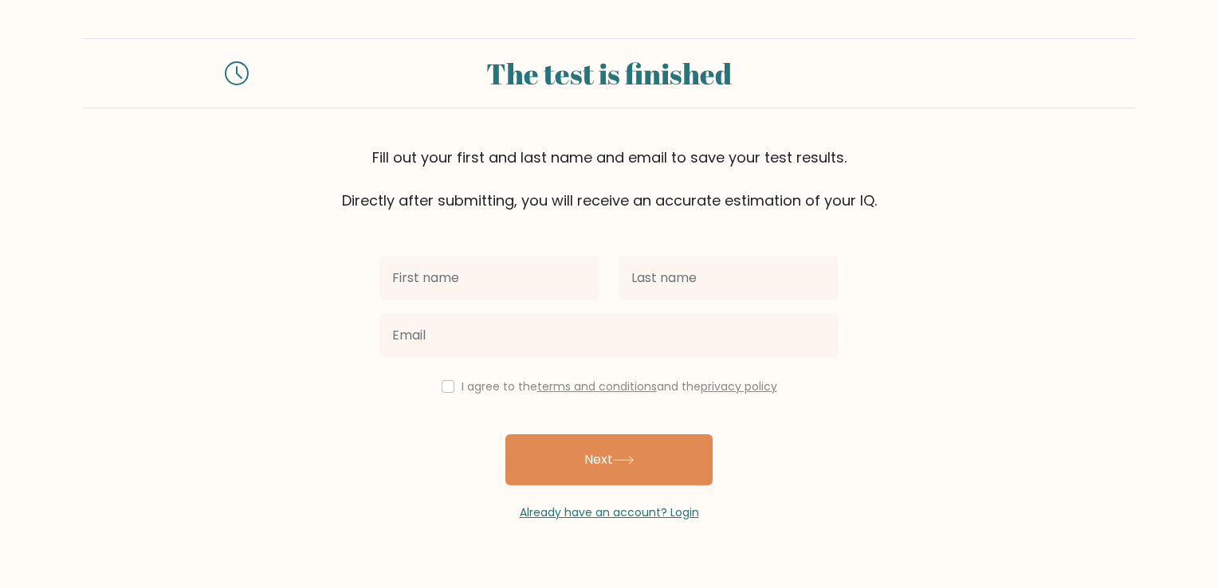
click at [552, 277] on input "text" at bounding box center [489, 278] width 220 height 45
type input "Jodi"
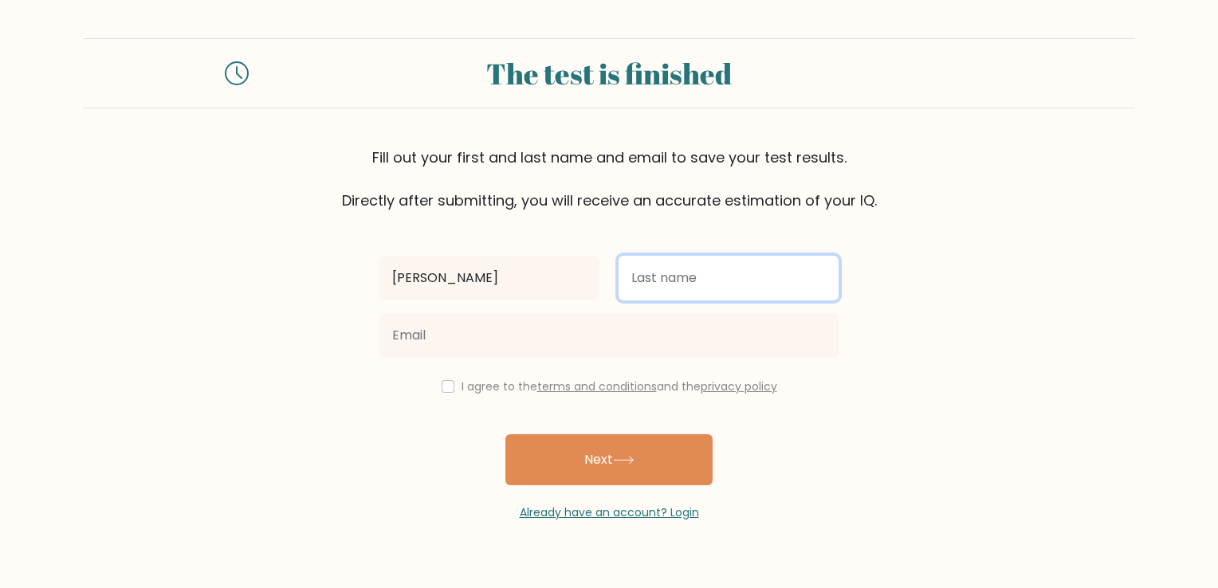
click at [674, 282] on input "text" at bounding box center [729, 278] width 220 height 45
type input "Lavery"
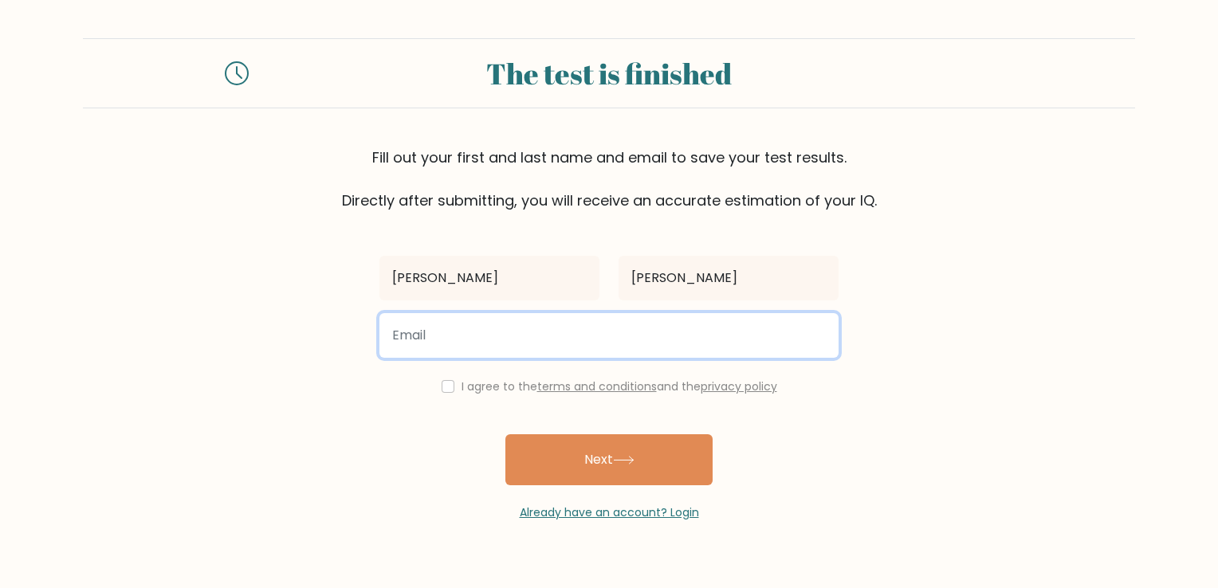
click at [569, 341] on input "email" at bounding box center [608, 335] width 459 height 45
type input "jodilavery@hotmail.com"
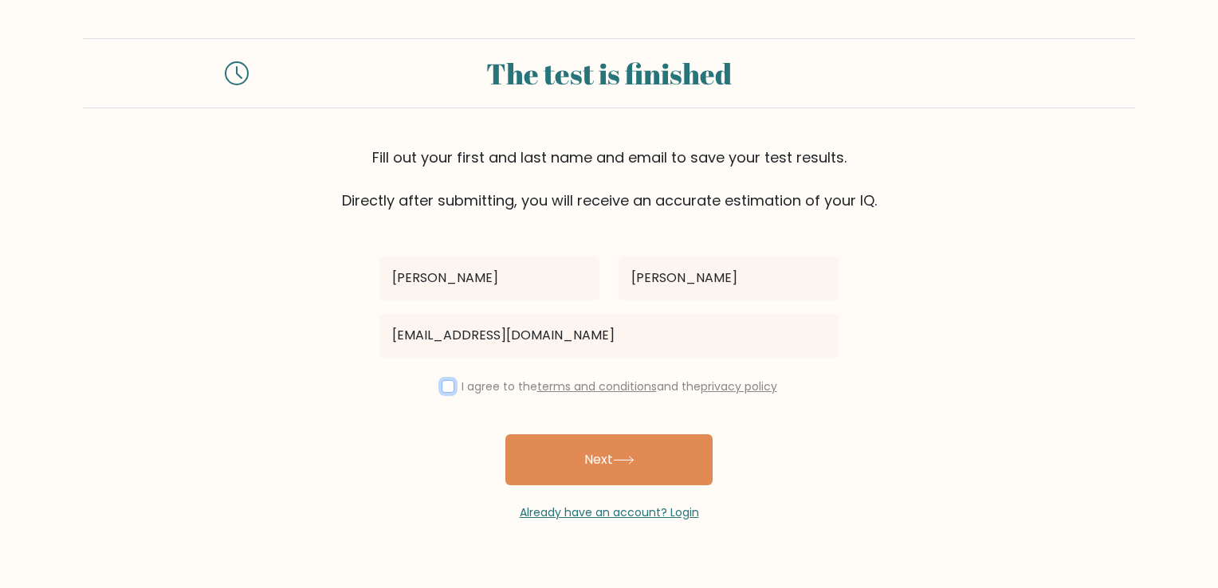
click at [449, 391] on input "checkbox" at bounding box center [448, 386] width 13 height 13
checkbox input "true"
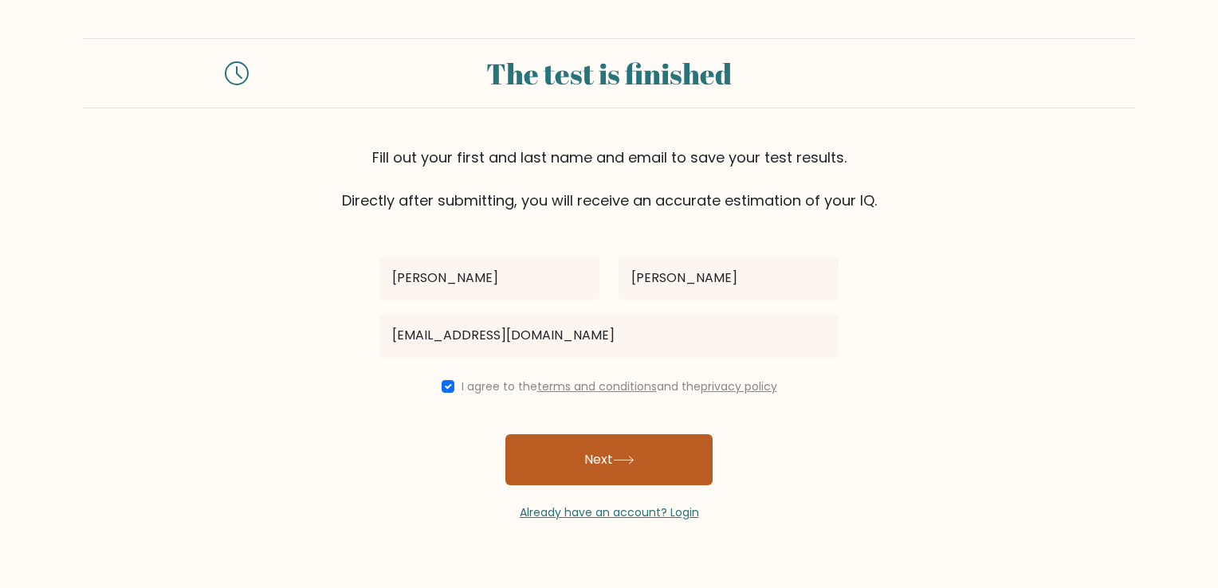
click at [603, 465] on button "Next" at bounding box center [608, 459] width 207 height 51
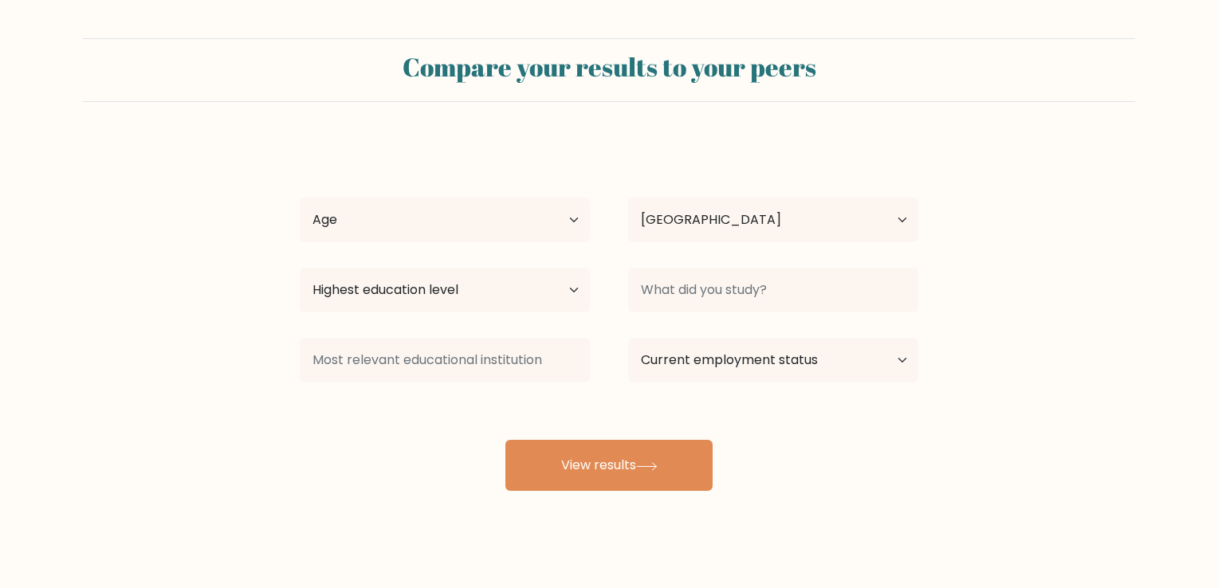
select select "US"
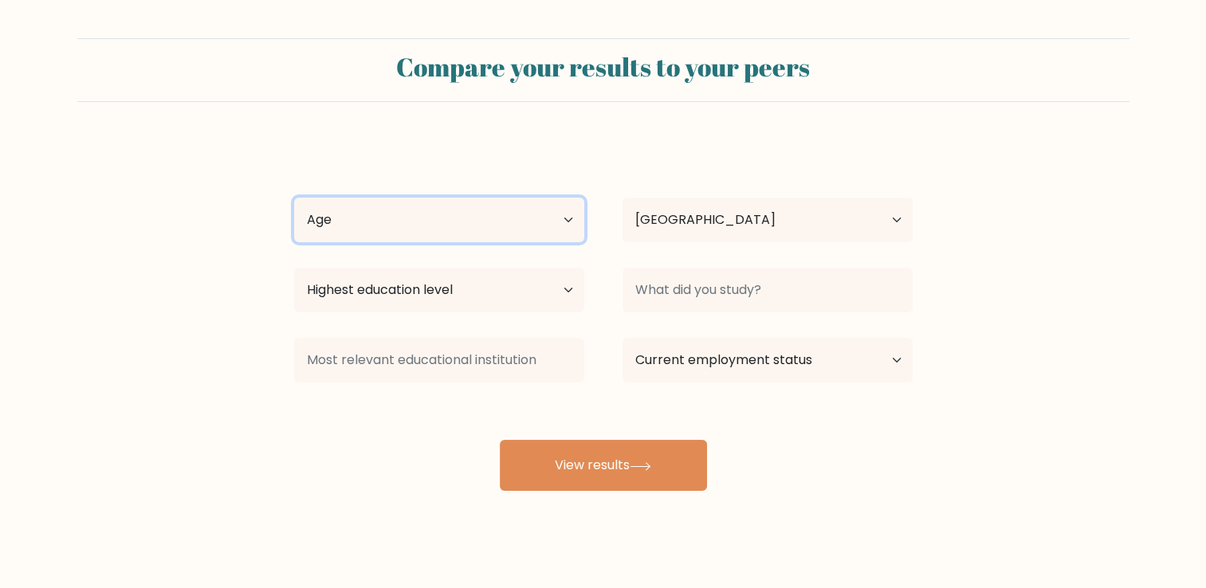
click at [561, 226] on select "Age Under 18 years old 18-24 years old 25-34 years old 35-44 years old 45-54 ye…" at bounding box center [439, 220] width 290 height 45
select select "45_54"
click at [294, 198] on select "Age Under 18 years old 18-24 years old 25-34 years old 35-44 years old 45-54 ye…" at bounding box center [439, 220] width 290 height 45
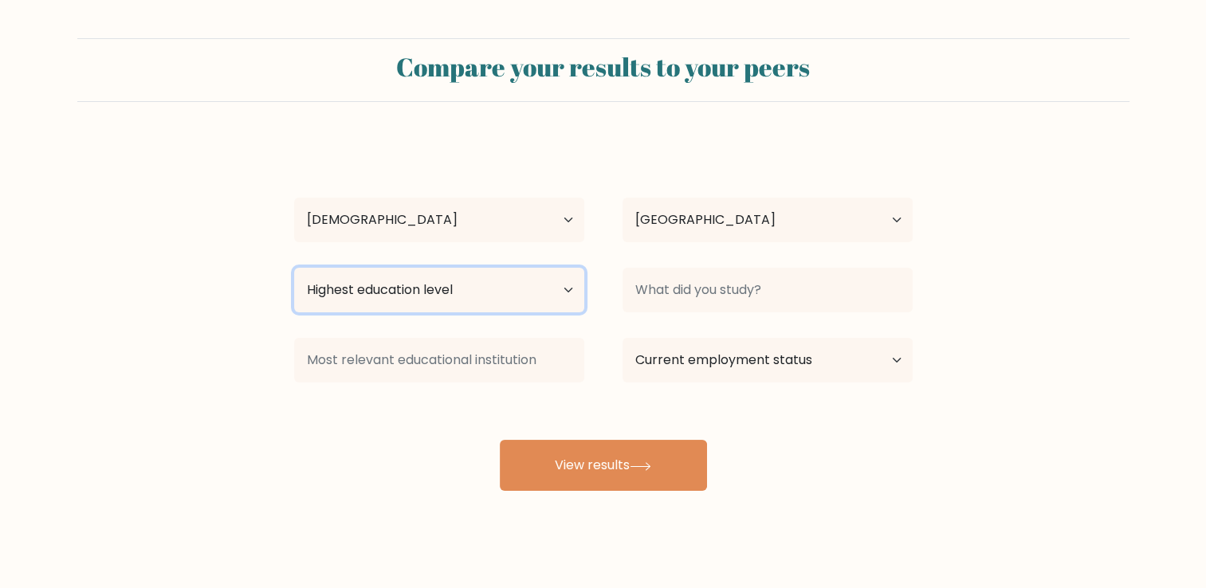
click at [577, 285] on select "Highest education level No schooling Primary Lower Secondary Upper Secondary Oc…" at bounding box center [439, 290] width 290 height 45
click at [571, 305] on select "Highest education level No schooling Primary Lower Secondary Upper Secondary Oc…" at bounding box center [439, 290] width 290 height 45
click at [571, 304] on select "Highest education level No schooling Primary Lower Secondary Upper Secondary Oc…" at bounding box center [439, 290] width 290 height 45
select select "lower_secondary"
click at [294, 268] on select "Highest education level No schooling Primary Lower Secondary Upper Secondary Oc…" at bounding box center [439, 290] width 290 height 45
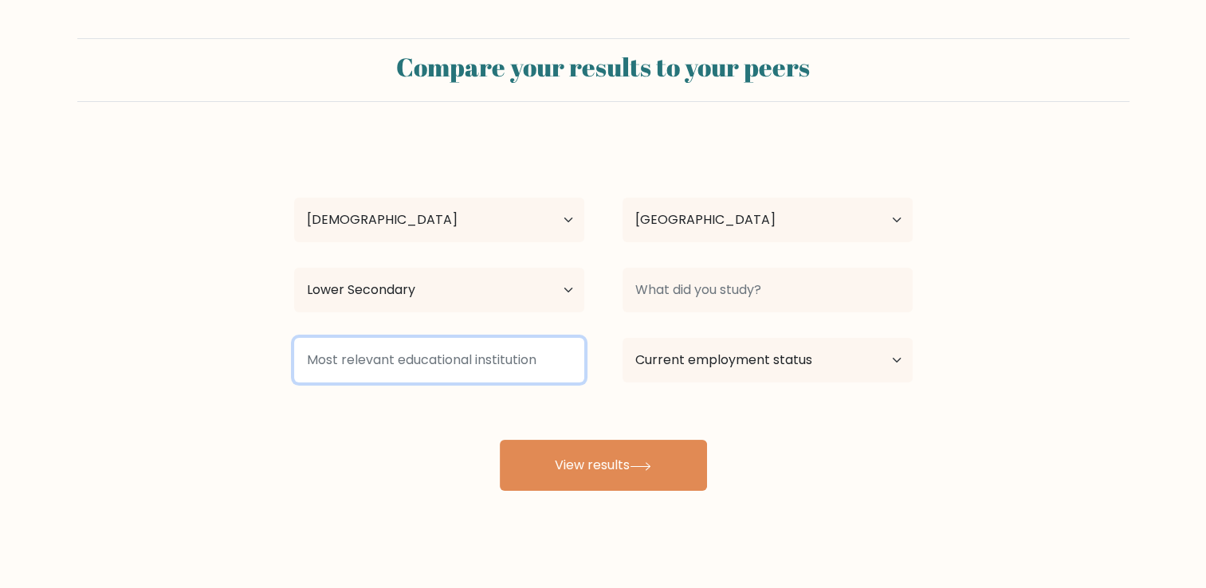
click at [558, 375] on input at bounding box center [439, 360] width 290 height 45
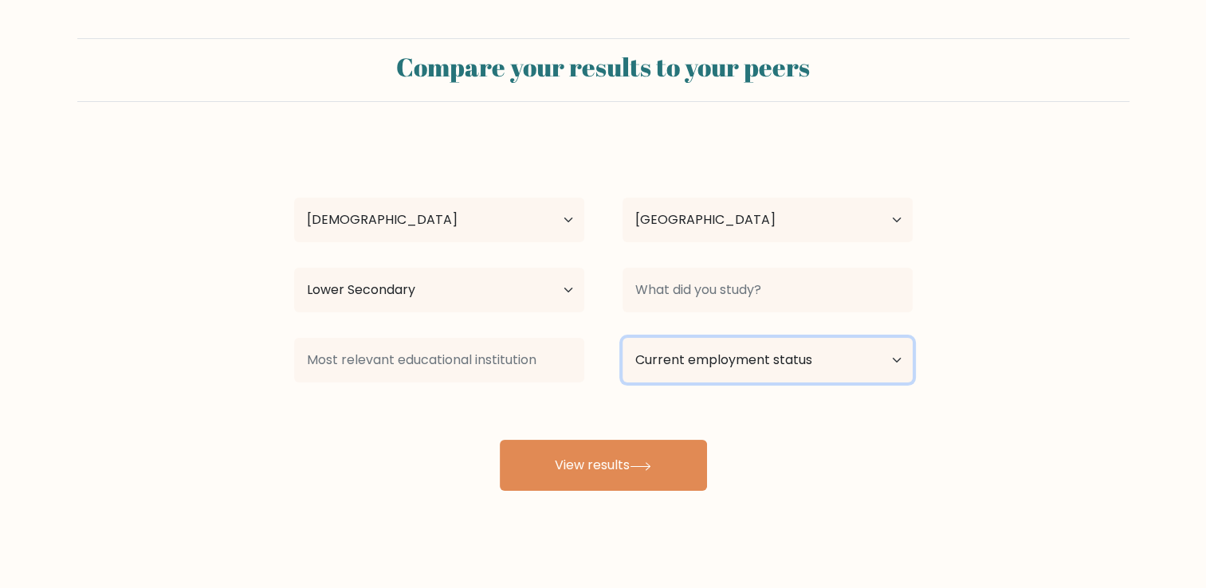
click at [892, 356] on select "Current employment status Employed Student Retired Other / prefer not to answer" at bounding box center [768, 360] width 290 height 45
select select "employed"
click at [623, 338] on select "Current employment status Employed Student Retired Other / prefer not to answer" at bounding box center [768, 360] width 290 height 45
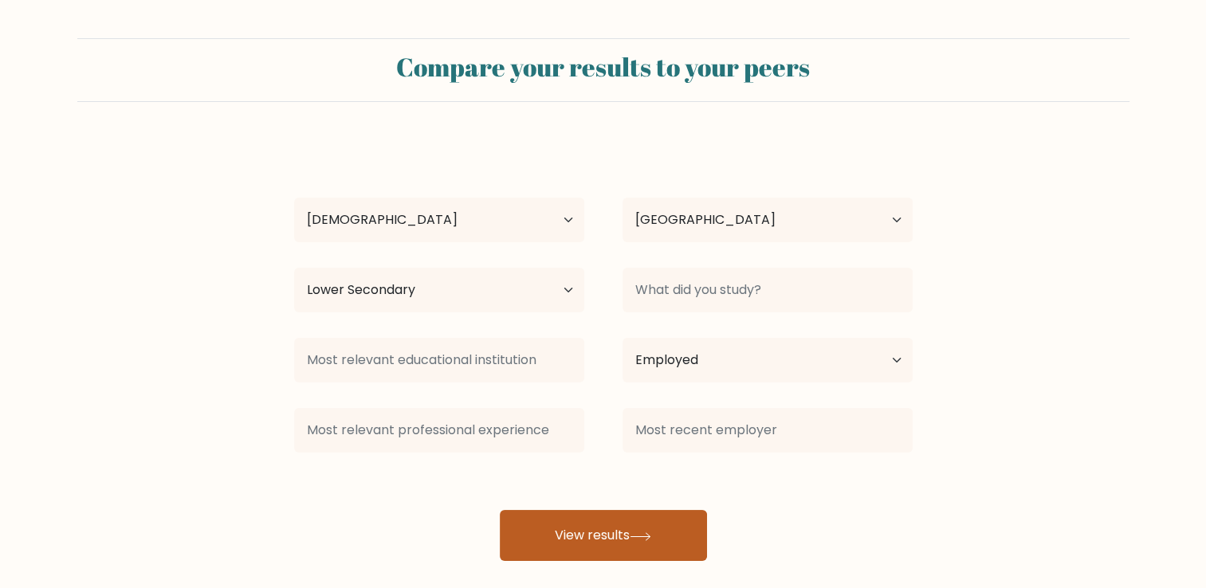
click at [632, 444] on input at bounding box center [768, 430] width 290 height 45
click at [672, 530] on button "View results" at bounding box center [603, 535] width 207 height 51
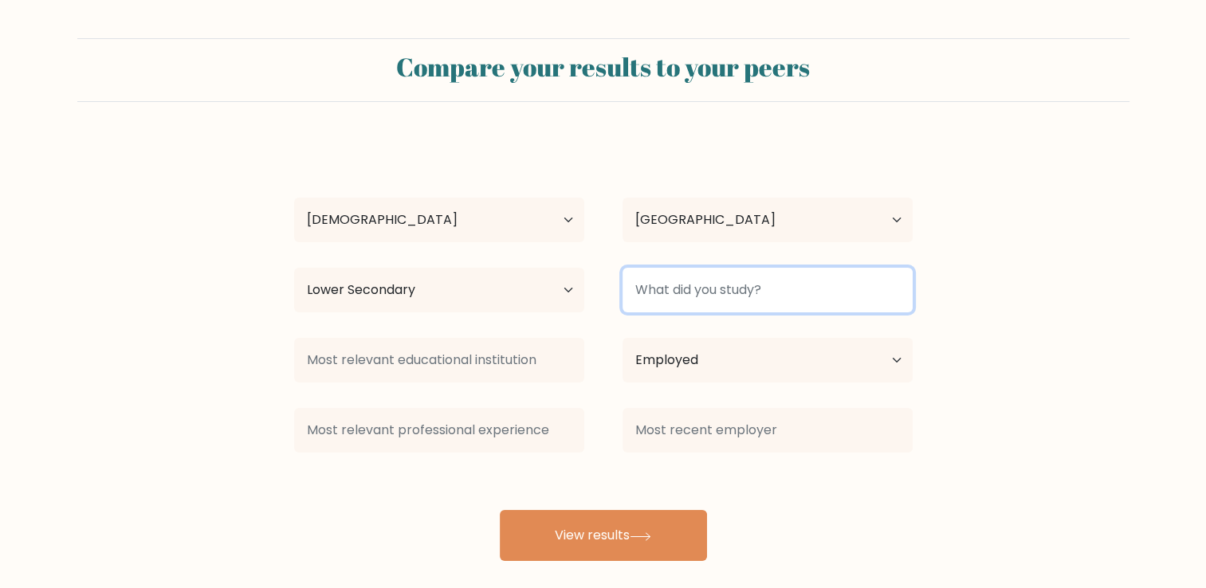
click at [781, 299] on input at bounding box center [768, 290] width 290 height 45
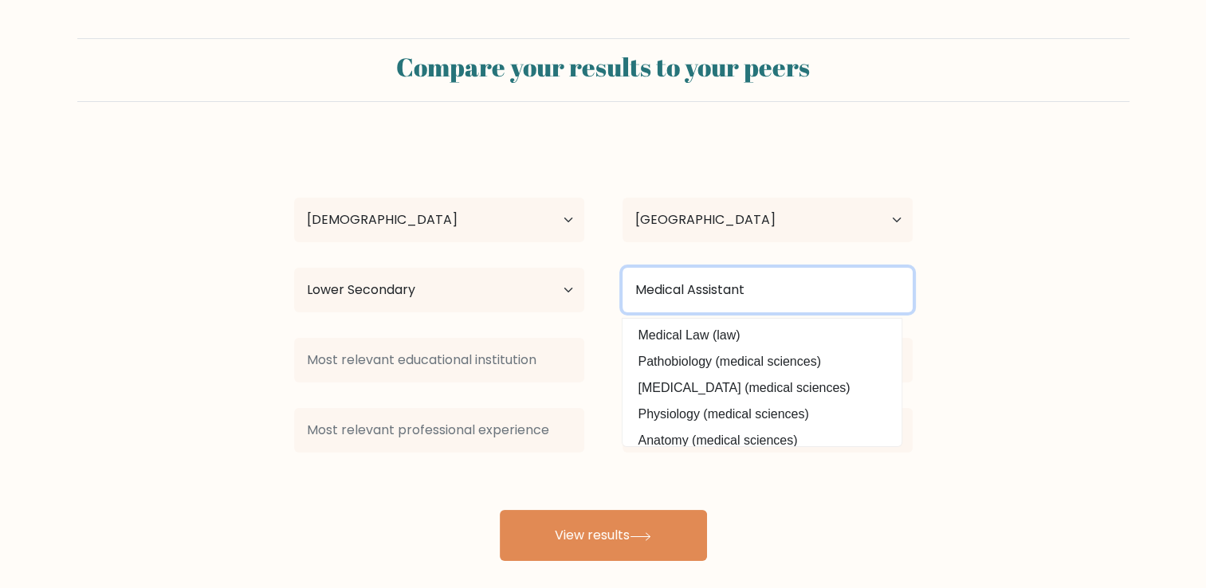
type input "Medical Assistant"
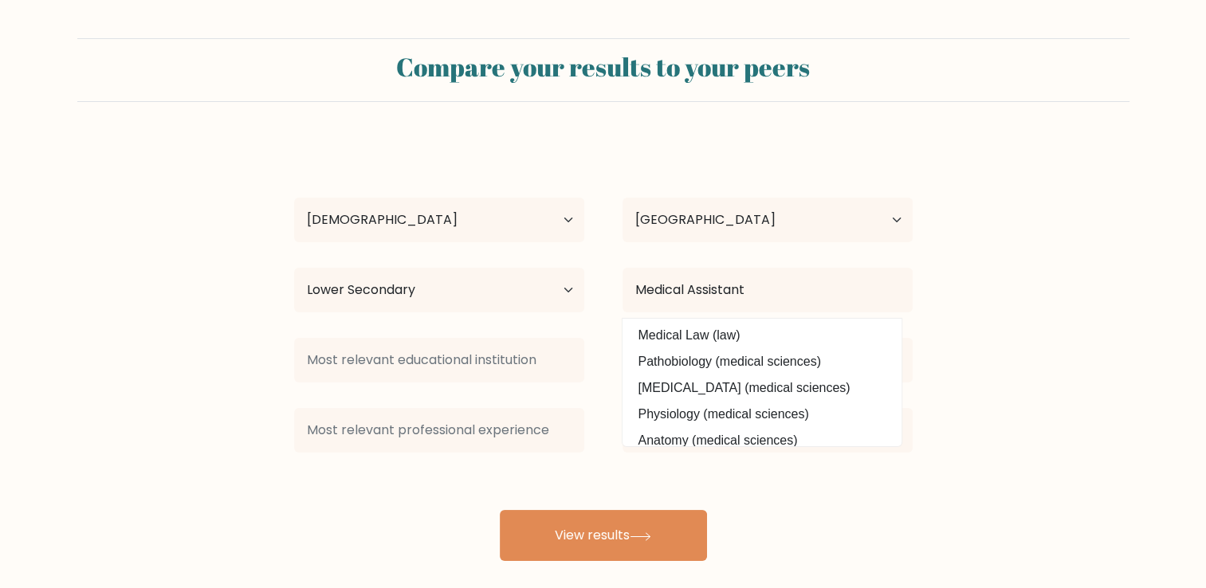
click at [1134, 257] on form "Compare your results to your peers Jodi Lavery Age Under 18 years old 18-24 yea…" at bounding box center [603, 299] width 1206 height 523
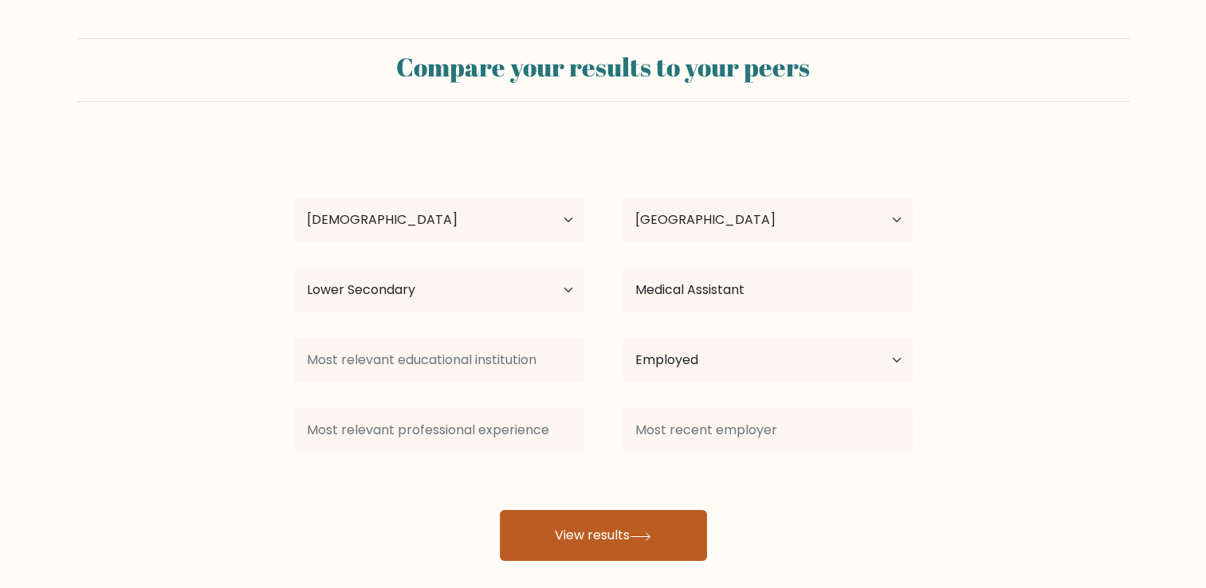
click at [635, 544] on button "View results" at bounding box center [603, 535] width 207 height 51
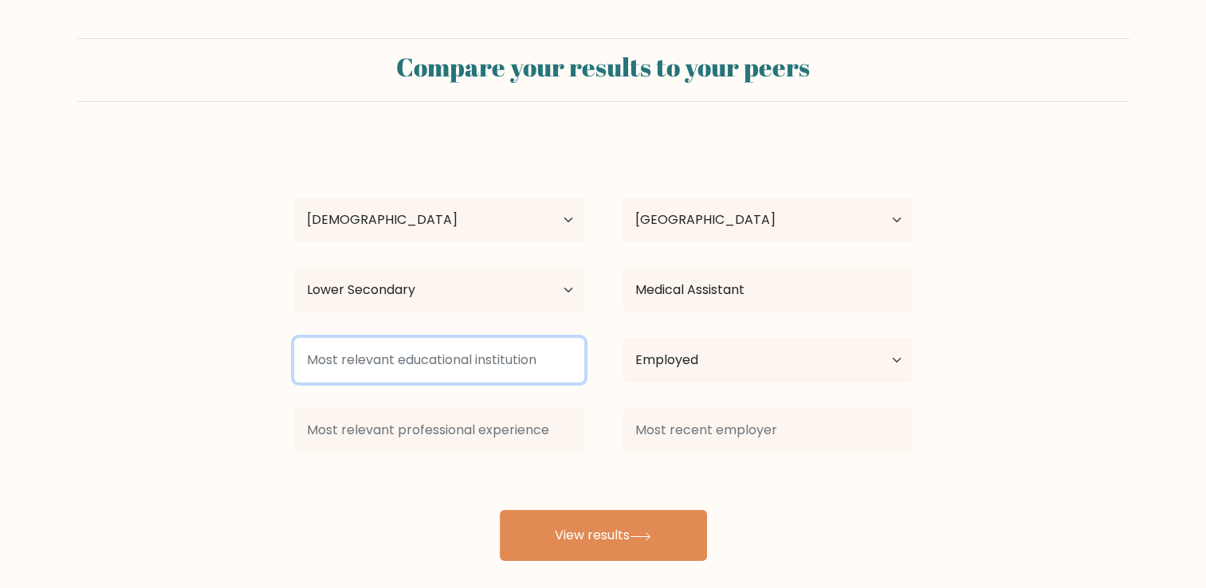
click at [403, 347] on input at bounding box center [439, 360] width 290 height 45
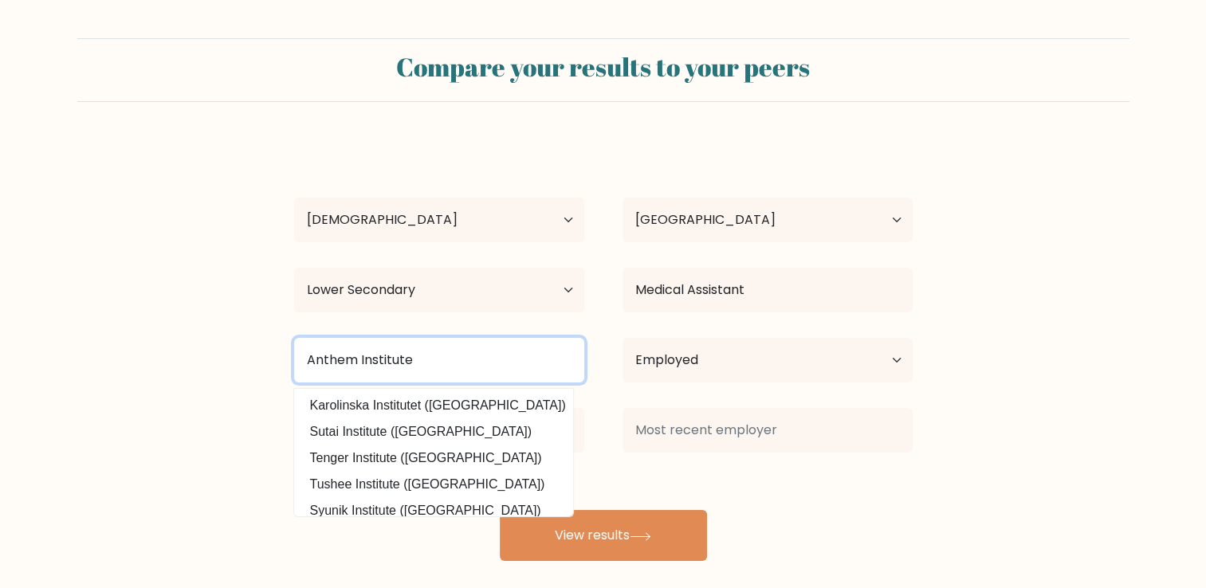
type input "Anthem Institute"
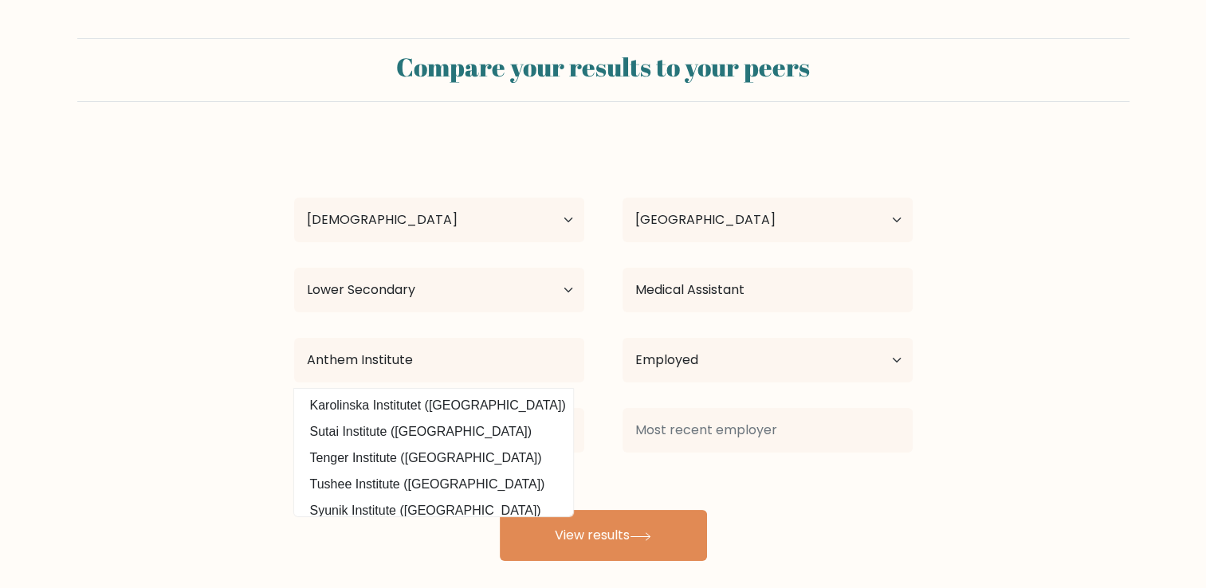
click at [191, 415] on form "Compare your results to your peers Jodi Lavery Age Under 18 years old 18-24 yea…" at bounding box center [603, 299] width 1206 height 523
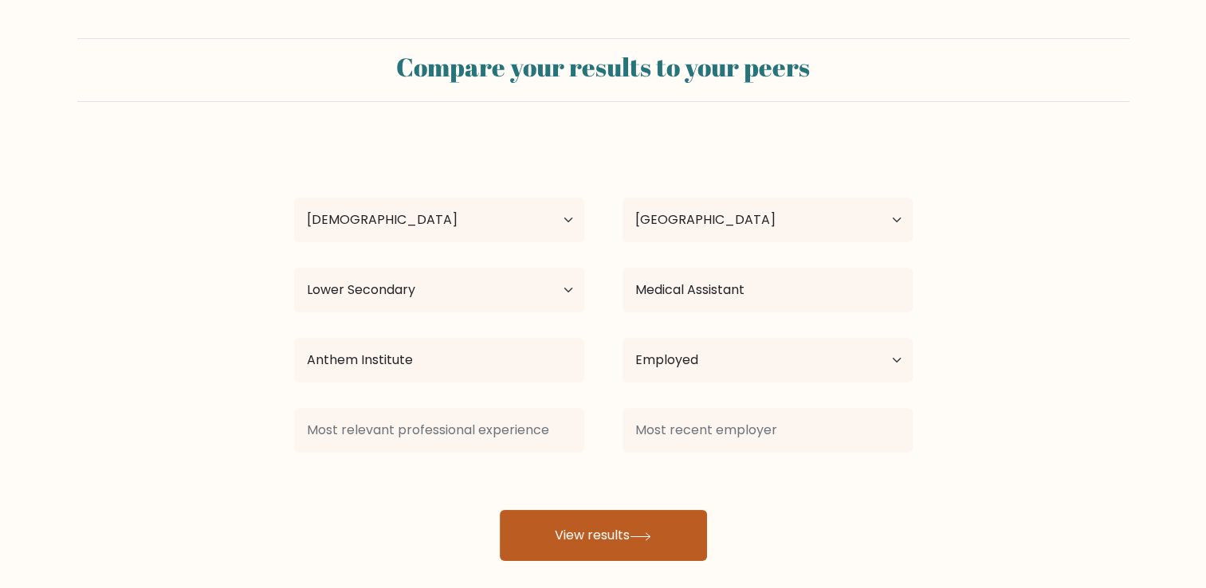
click at [564, 546] on button "View results" at bounding box center [603, 535] width 207 height 51
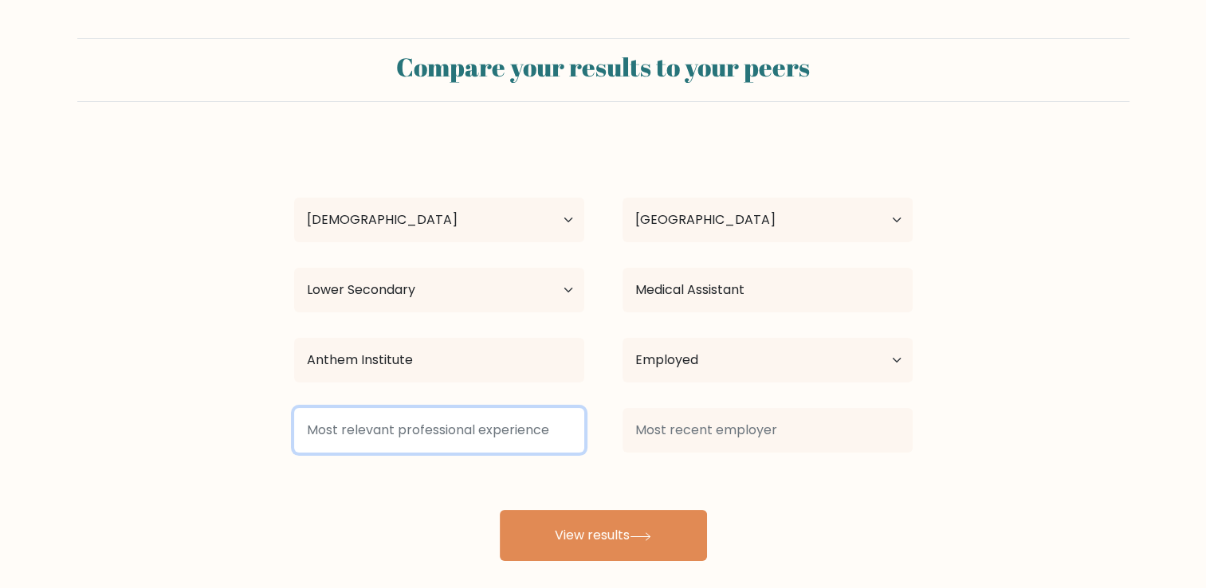
click at [419, 432] on input at bounding box center [439, 430] width 290 height 45
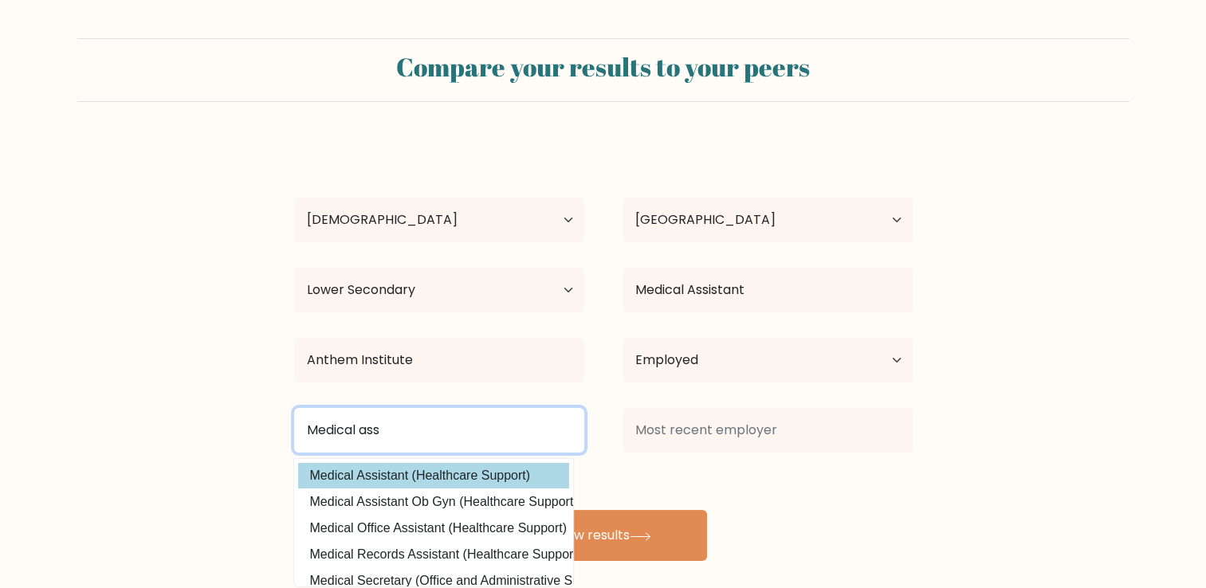
type input "Medical ass"
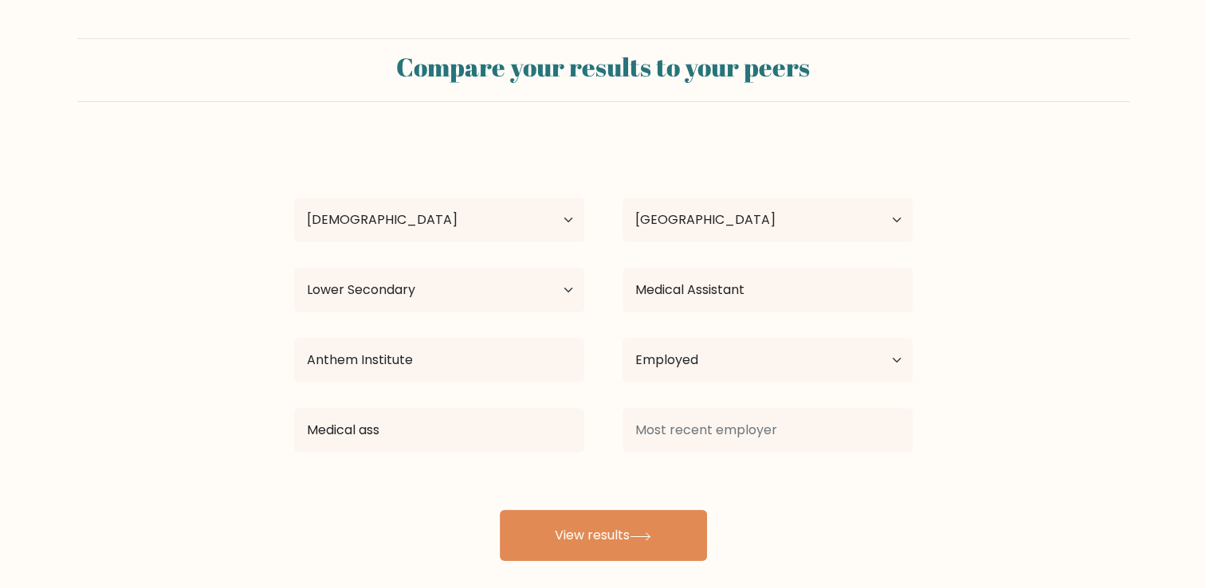
click at [325, 475] on div "Jodi Lavery Age Under 18 years old 18-24 years old 25-34 years old 35-44 years …" at bounding box center [604, 350] width 638 height 421
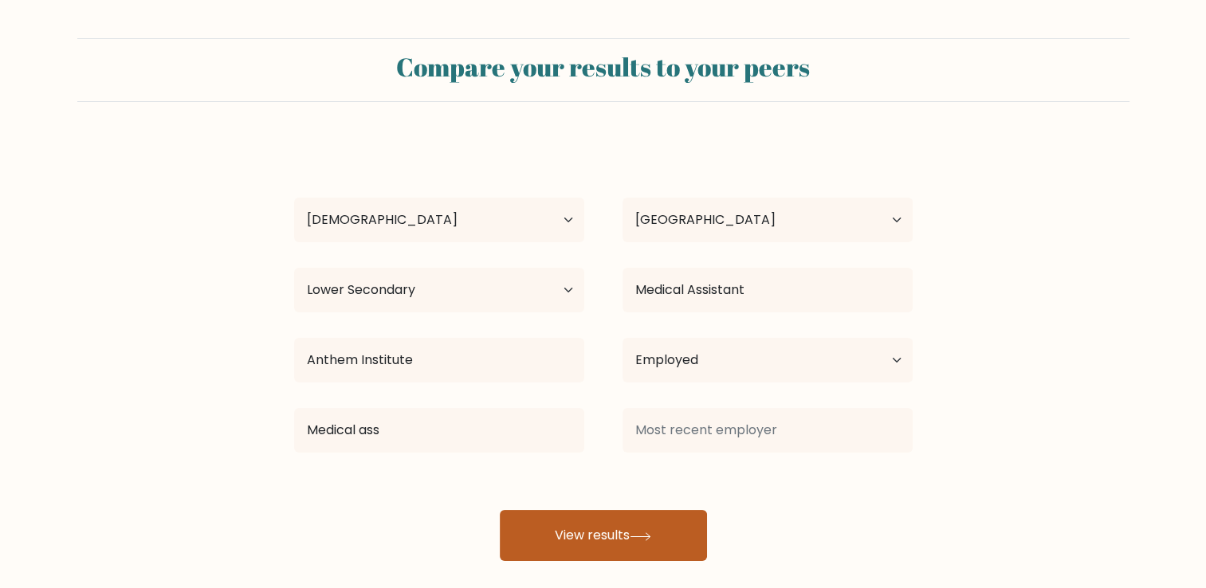
click at [555, 527] on button "View results" at bounding box center [603, 535] width 207 height 51
